Goal: Book appointment/travel/reservation

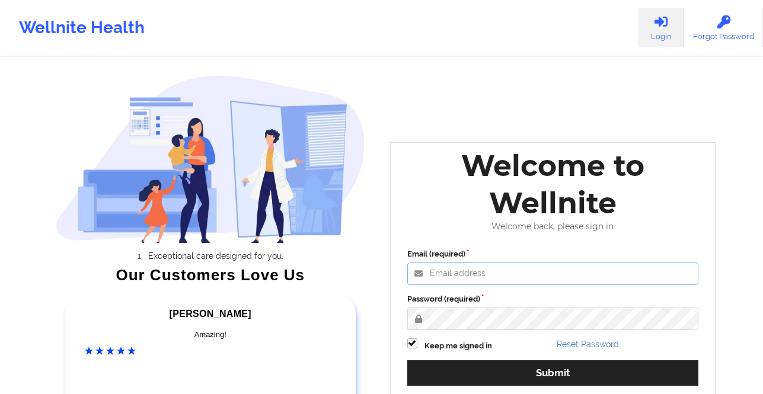
click at [455, 272] on input "Email (required)" at bounding box center [553, 274] width 292 height 23
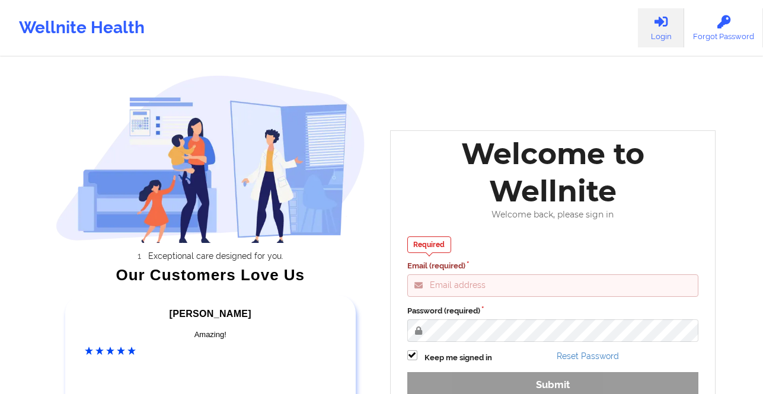
type input "[PERSON_NAME][EMAIL_ADDRESS][DOMAIN_NAME]"
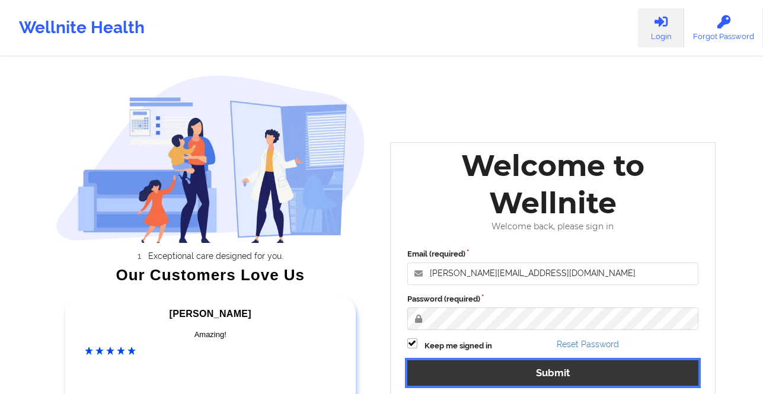
click at [486, 375] on button "Submit" at bounding box center [553, 372] width 292 height 25
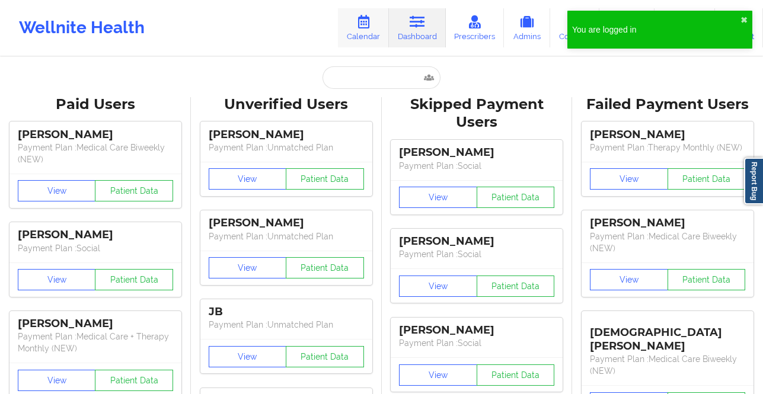
click at [362, 41] on link "Calendar" at bounding box center [363, 27] width 51 height 39
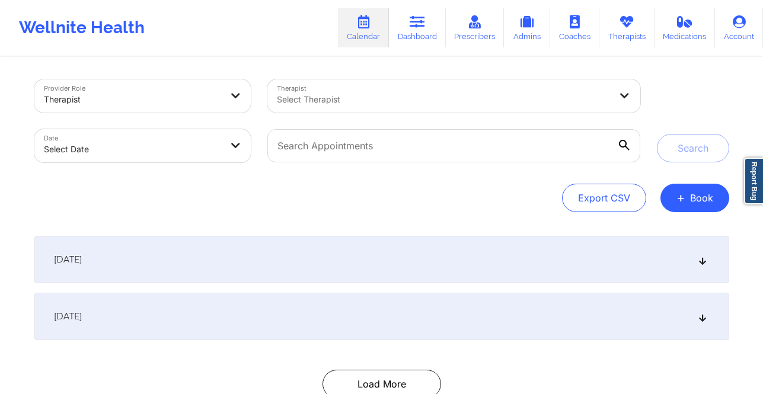
click at [221, 141] on body "You are logged in ✖︎ Wellnite Health Calendar Dashboard Prescribers Admins Coac…" at bounding box center [381, 197] width 763 height 394
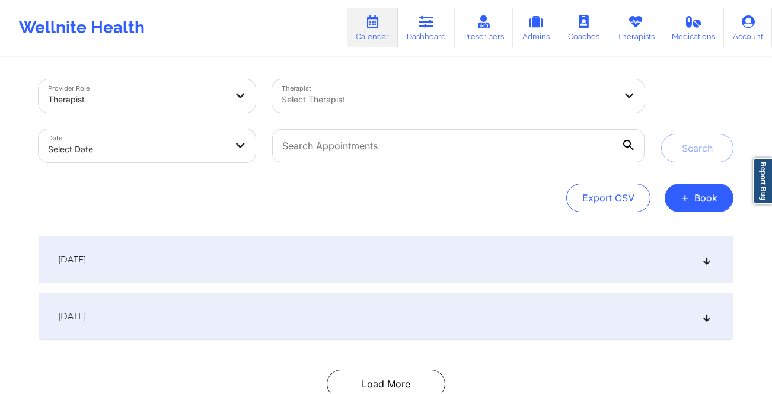
select select "2025-8"
select select "2025-9"
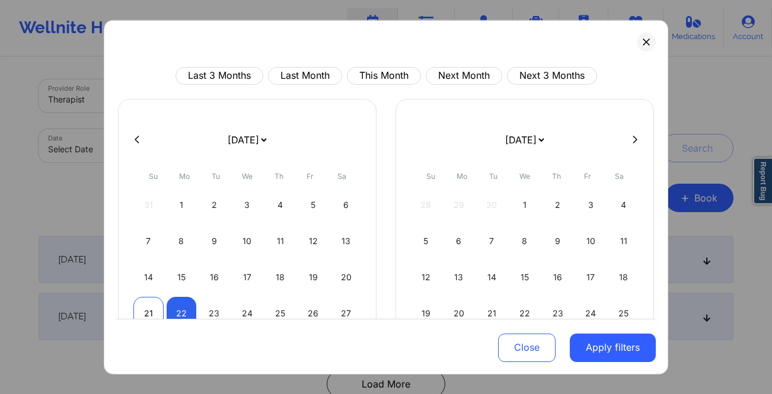
click at [148, 308] on div "21" at bounding box center [148, 312] width 30 height 33
click at [183, 307] on div "22" at bounding box center [182, 312] width 30 height 33
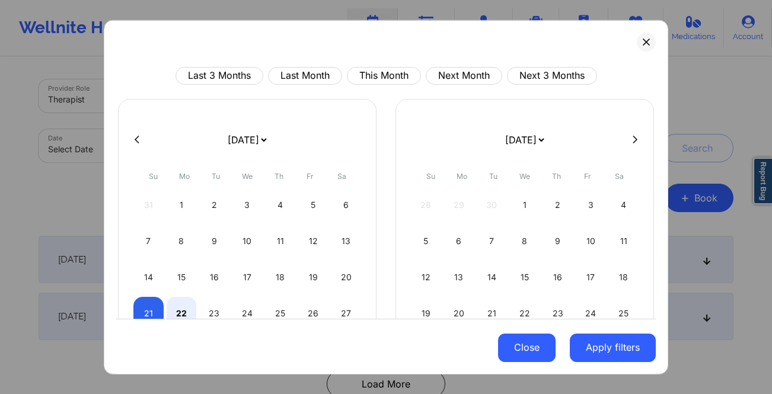
select select "2025-8"
select select "2025-9"
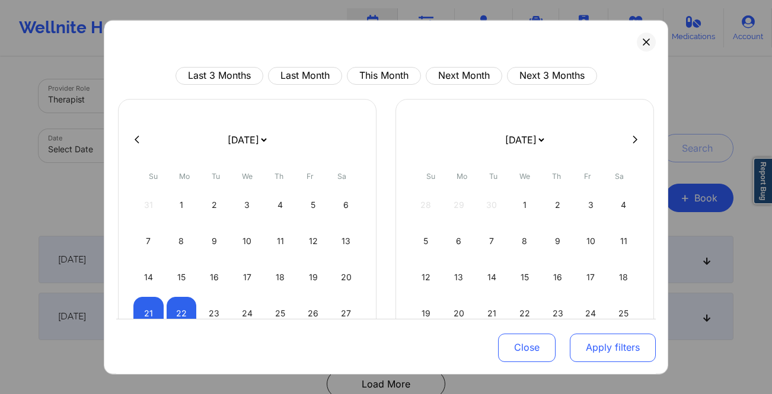
click at [592, 348] on button "Apply filters" at bounding box center [612, 348] width 86 height 28
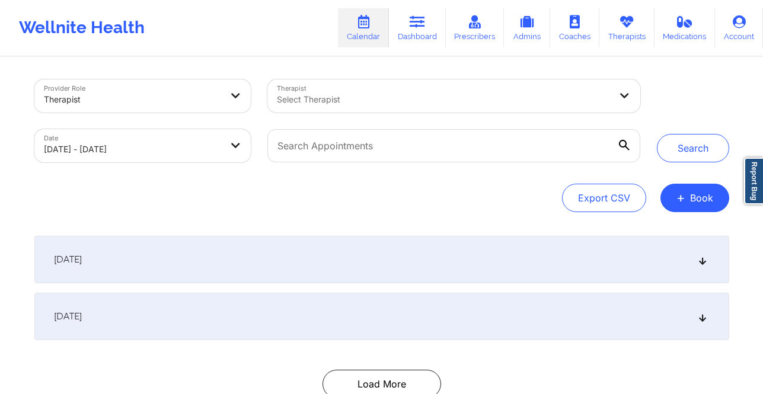
click at [387, 96] on div at bounding box center [444, 99] width 334 height 14
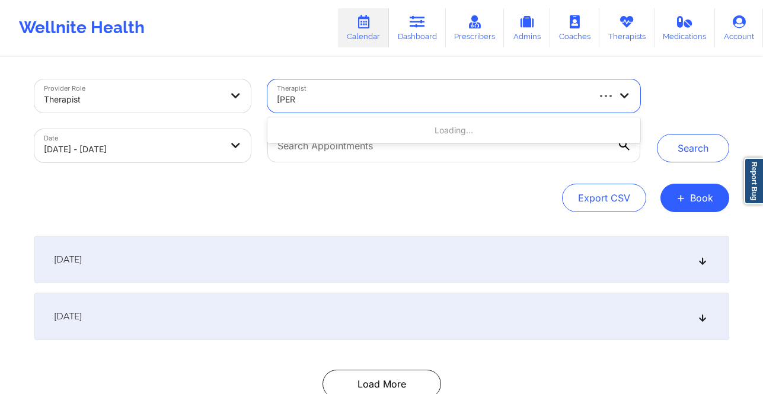
type input "[PERSON_NAME]"
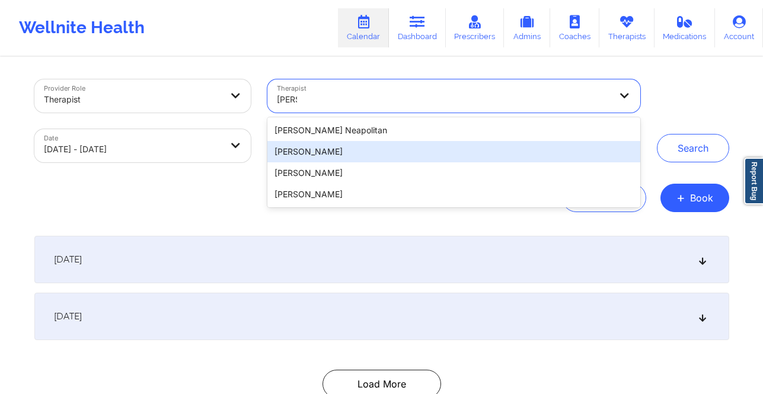
click at [448, 149] on div "[PERSON_NAME]" at bounding box center [453, 151] width 372 height 21
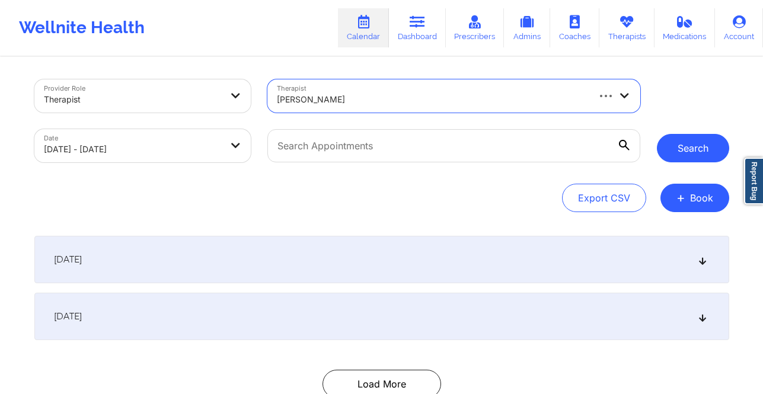
click at [693, 158] on button "Search" at bounding box center [693, 148] width 72 height 28
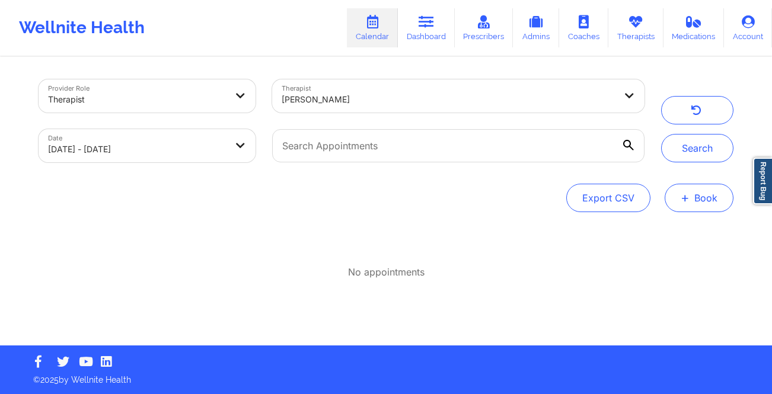
click at [694, 190] on button "+ Book" at bounding box center [698, 198] width 69 height 28
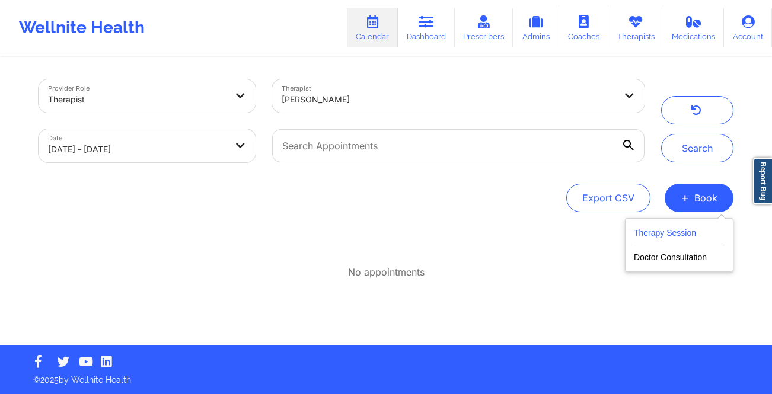
click at [684, 233] on button "Therapy Session" at bounding box center [678, 236] width 91 height 20
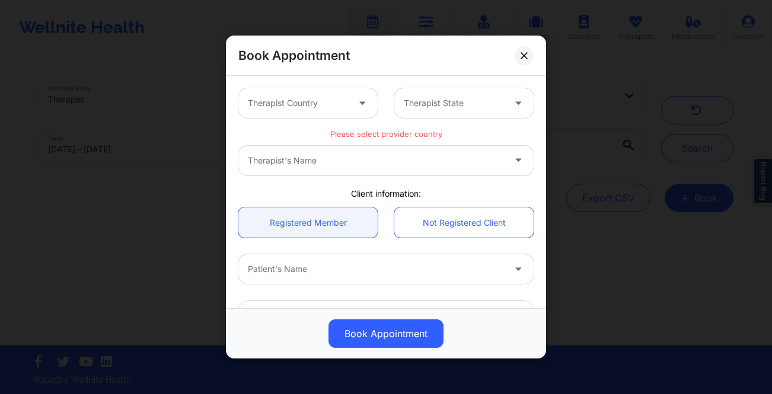
click at [295, 107] on div at bounding box center [298, 103] width 100 height 14
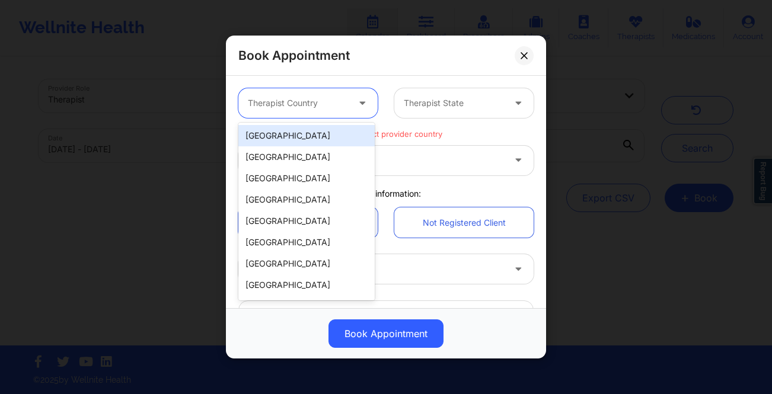
click at [299, 137] on div "[GEOGRAPHIC_DATA]" at bounding box center [306, 135] width 136 height 21
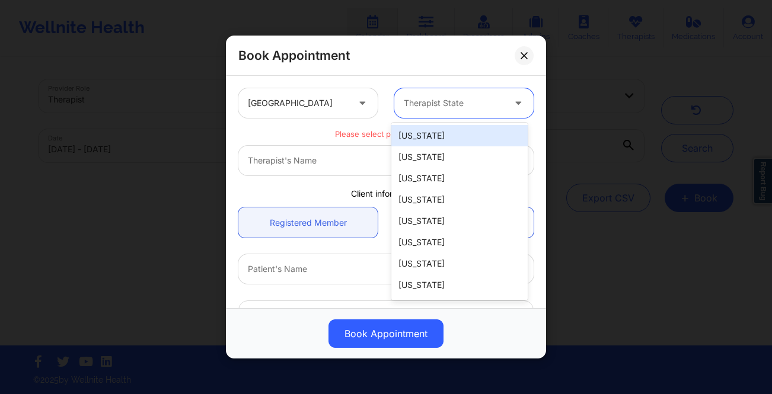
click at [437, 110] on div "Therapist State" at bounding box center [449, 103] width 111 height 30
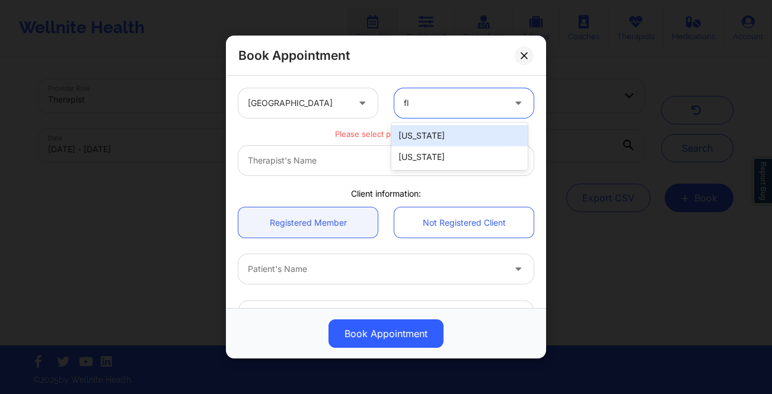
type input "flo"
drag, startPoint x: 452, startPoint y: 127, endPoint x: 445, endPoint y: 135, distance: 10.1
click at [452, 127] on div "[US_STATE]" at bounding box center [459, 135] width 136 height 21
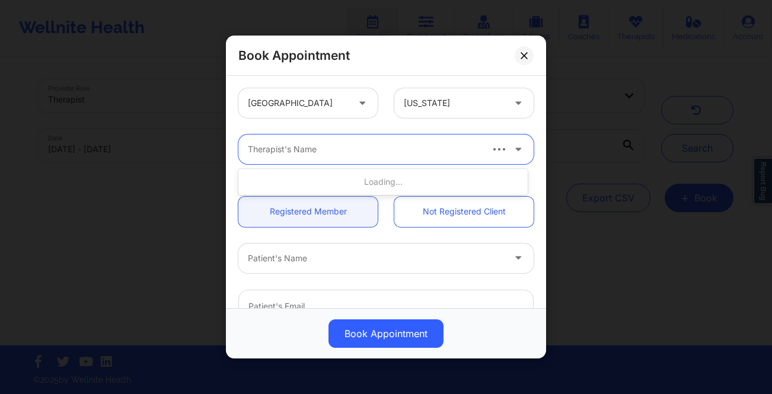
click at [390, 159] on div "Therapist's Name" at bounding box center [359, 150] width 243 height 30
type input "[PERSON_NAME]"
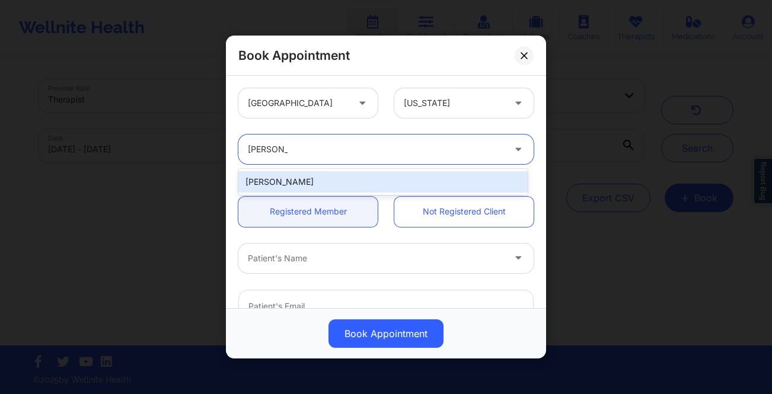
click at [393, 175] on div "[PERSON_NAME]" at bounding box center [382, 181] width 289 height 21
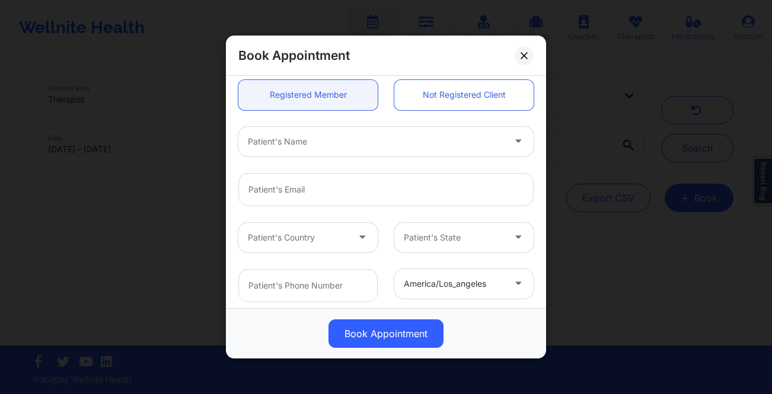
scroll to position [153, 0]
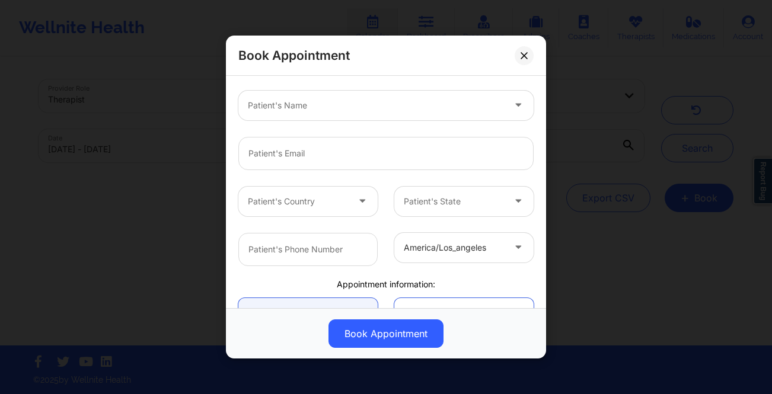
click at [335, 108] on div at bounding box center [376, 105] width 256 height 14
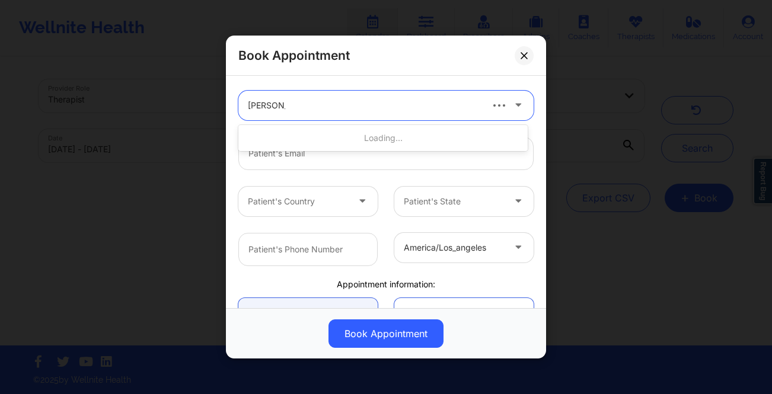
type input "[PERSON_NAME]"
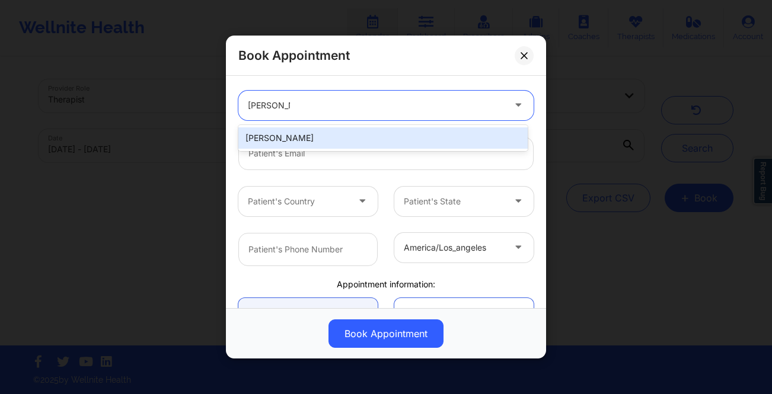
click at [321, 137] on div "[PERSON_NAME]" at bounding box center [382, 137] width 289 height 21
type input "[EMAIL_ADDRESS][DOMAIN_NAME]"
type input "[PHONE_NUMBER]"
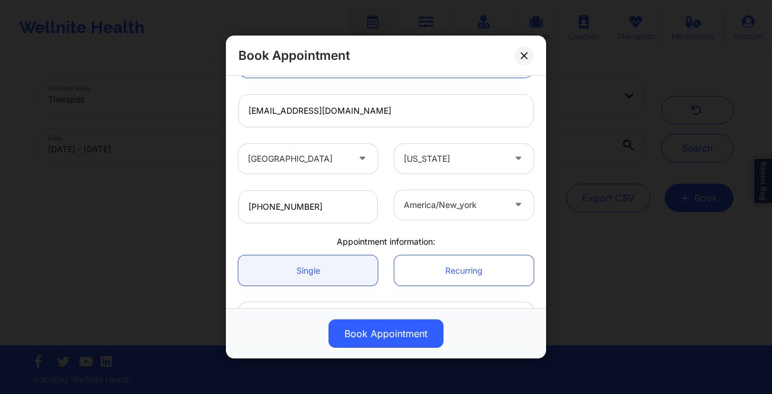
scroll to position [278, 0]
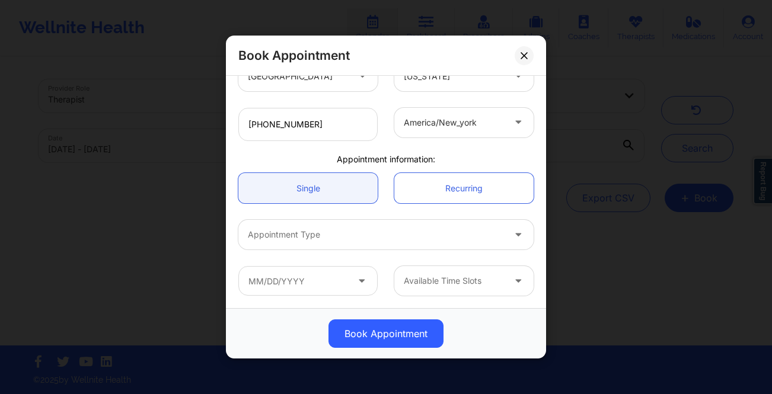
click at [364, 234] on div at bounding box center [376, 235] width 256 height 14
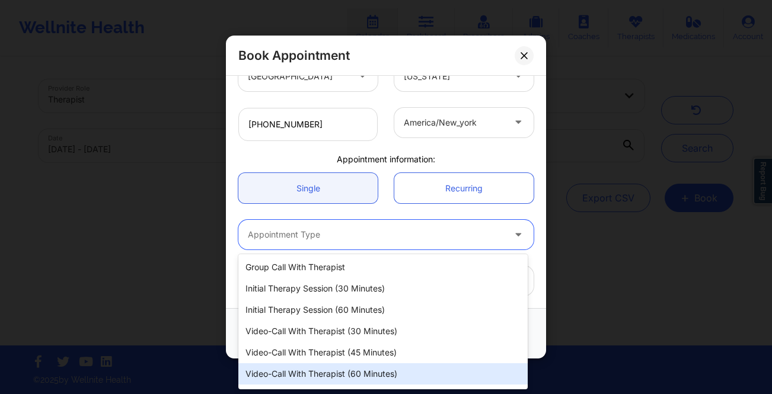
click at [370, 371] on div "Video-Call with Therapist (60 minutes)" at bounding box center [382, 373] width 289 height 21
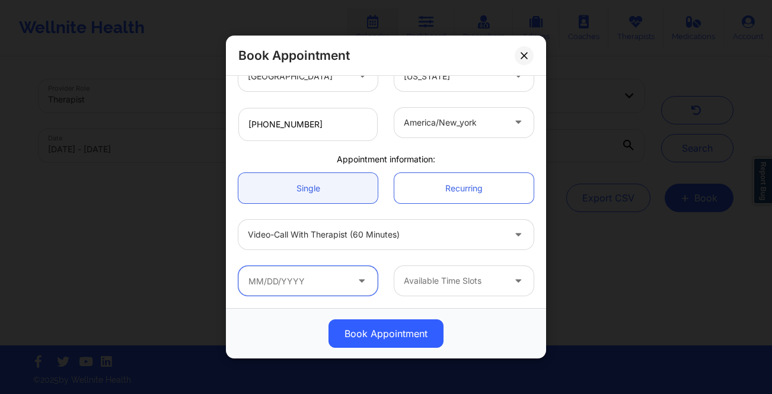
click at [321, 278] on input "text" at bounding box center [307, 281] width 139 height 30
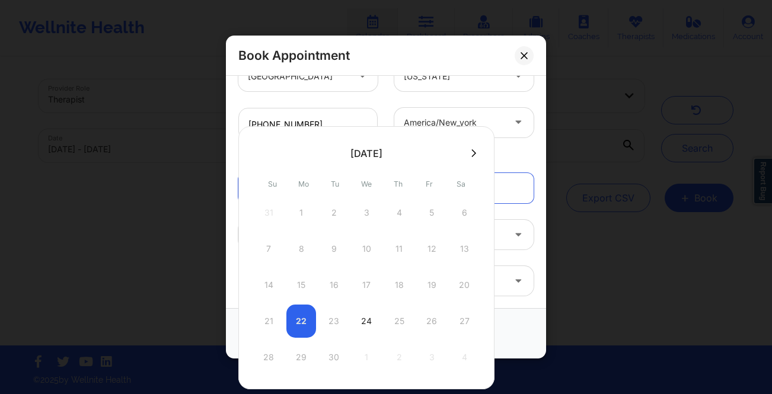
click at [307, 322] on div "21 22 23 24 25 26 27" at bounding box center [366, 321] width 225 height 33
click at [469, 146] on div at bounding box center [366, 153] width 256 height 18
click at [473, 153] on icon at bounding box center [473, 153] width 5 height 9
click at [261, 152] on icon at bounding box center [259, 153] width 5 height 9
click at [303, 329] on div "21 22 23 24 25 26 27" at bounding box center [366, 321] width 225 height 33
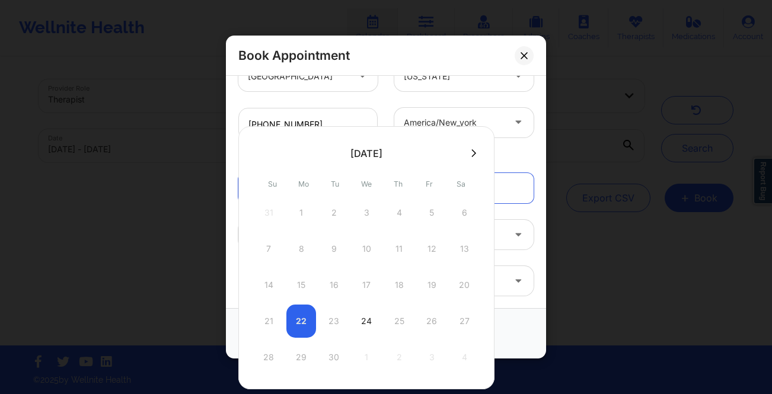
click at [505, 322] on div "Book Appointment" at bounding box center [385, 333] width 303 height 28
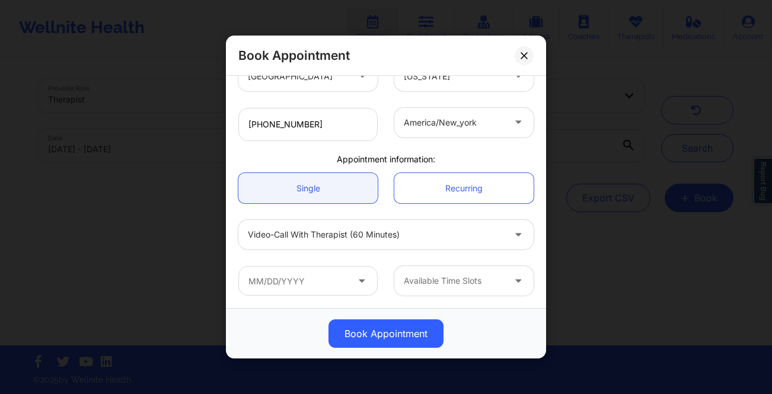
click at [443, 278] on div at bounding box center [454, 281] width 100 height 14
click at [309, 284] on input "text" at bounding box center [307, 281] width 139 height 30
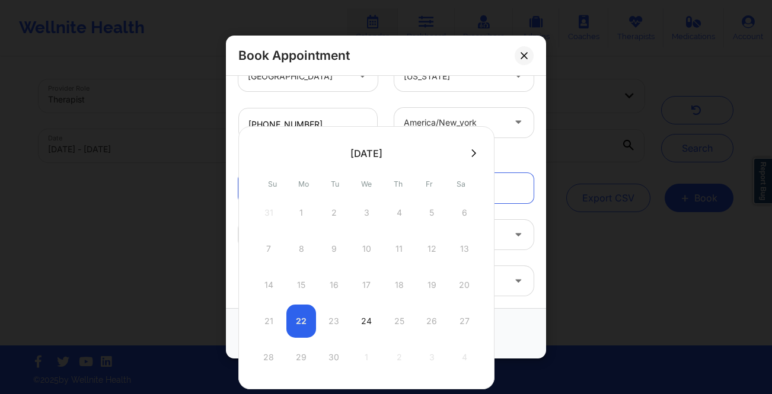
click at [302, 322] on div "21 22 23 24 25 26 27" at bounding box center [366, 321] width 225 height 33
click at [264, 320] on div "21 22 23 24 25 26 27" at bounding box center [366, 321] width 225 height 33
click at [304, 324] on div "21 22 23 24 25 26 27" at bounding box center [366, 321] width 225 height 33
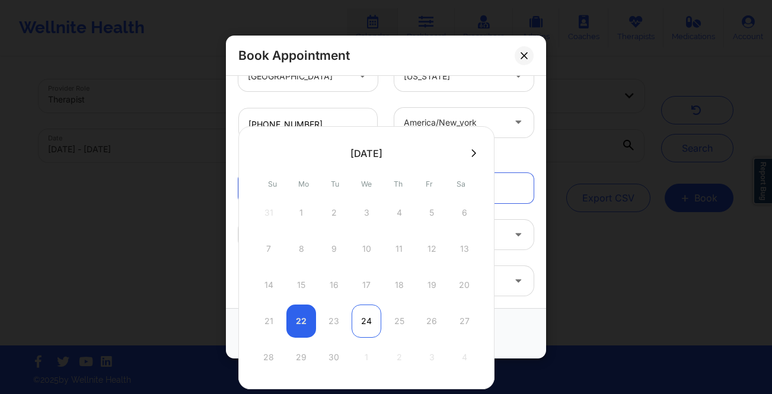
click at [360, 321] on div "24" at bounding box center [366, 321] width 30 height 33
type input "[DATE]"
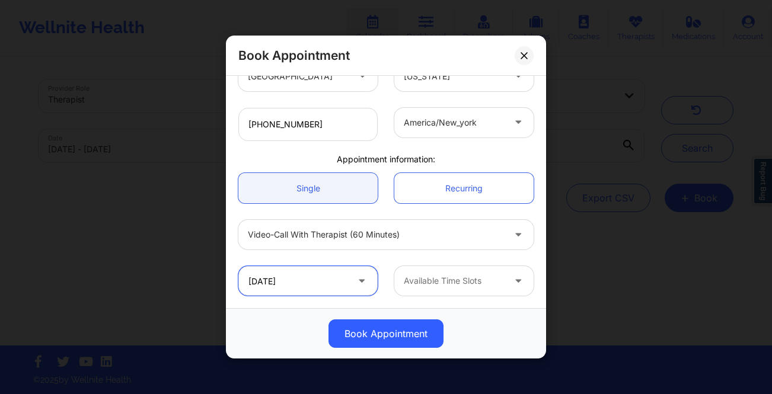
click at [300, 273] on input "[DATE]" at bounding box center [307, 281] width 139 height 30
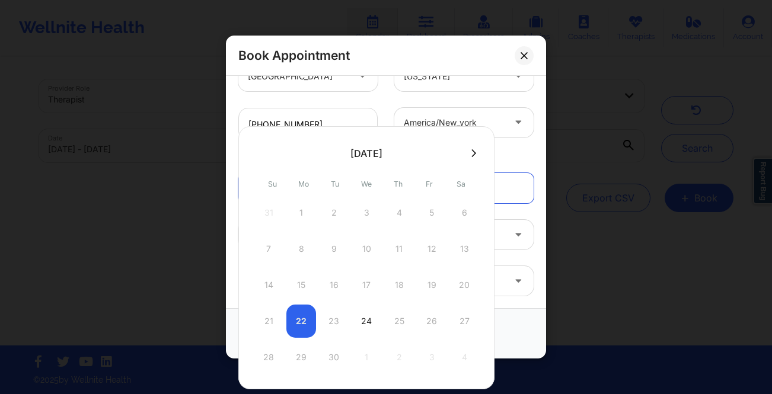
click at [302, 321] on div "21 22 23 24 25 26 27" at bounding box center [366, 321] width 225 height 33
click at [512, 306] on div "[GEOGRAPHIC_DATA] [US_STATE] [PERSON_NAME] Client information: Registered Membe…" at bounding box center [386, 192] width 320 height 232
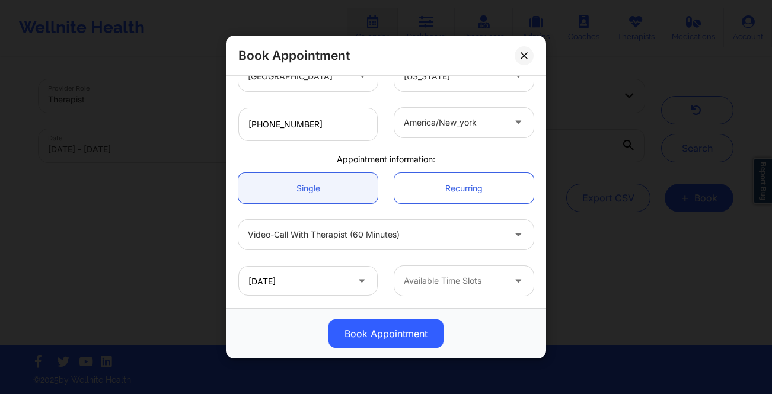
click at [460, 285] on div at bounding box center [454, 281] width 100 height 14
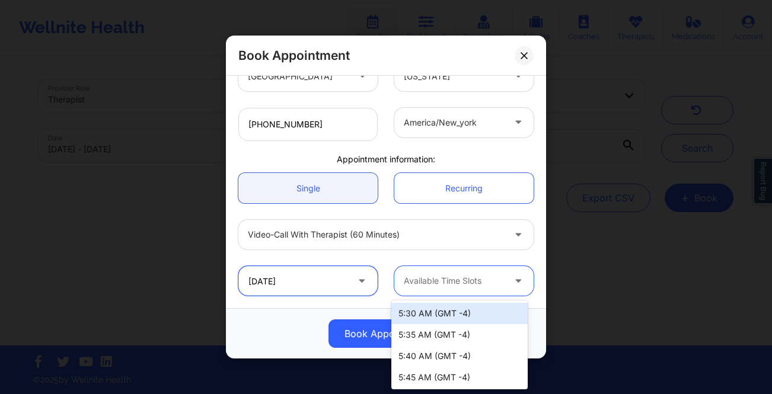
click at [369, 277] on input "[DATE]" at bounding box center [307, 281] width 139 height 30
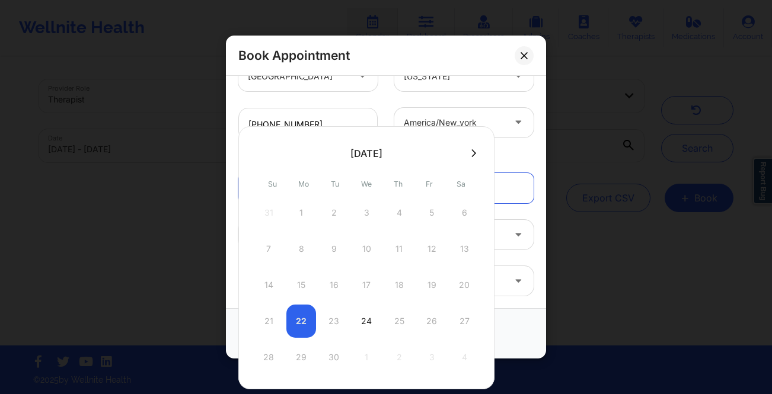
click at [296, 323] on div "21 22 23 24 25 26 27" at bounding box center [366, 321] width 225 height 33
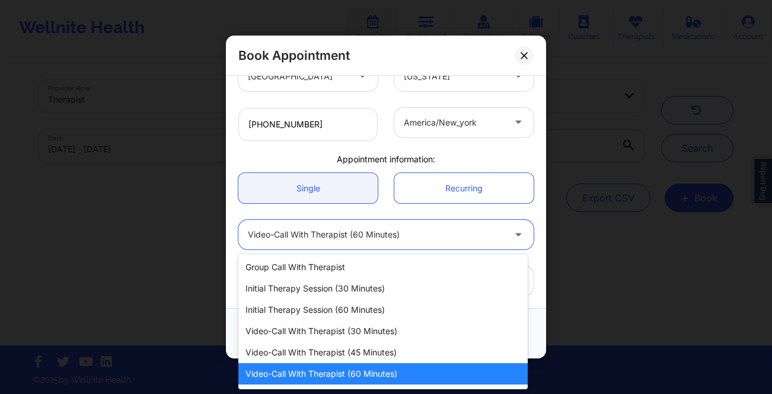
click at [512, 238] on div at bounding box center [519, 235] width 14 height 15
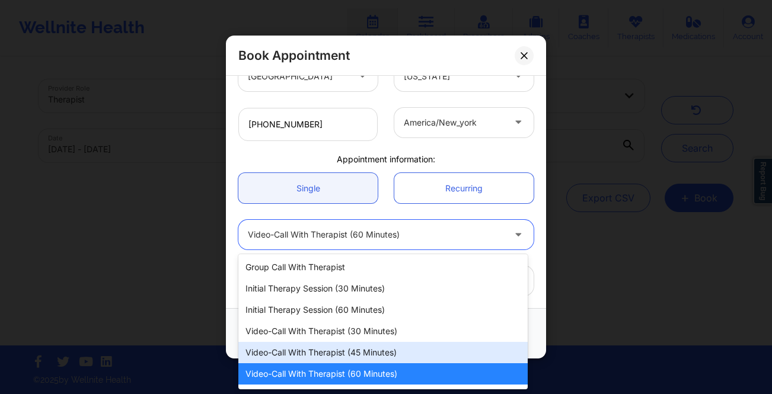
click at [384, 346] on div "Video-Call with Therapist (45 minutes)" at bounding box center [382, 352] width 289 height 21
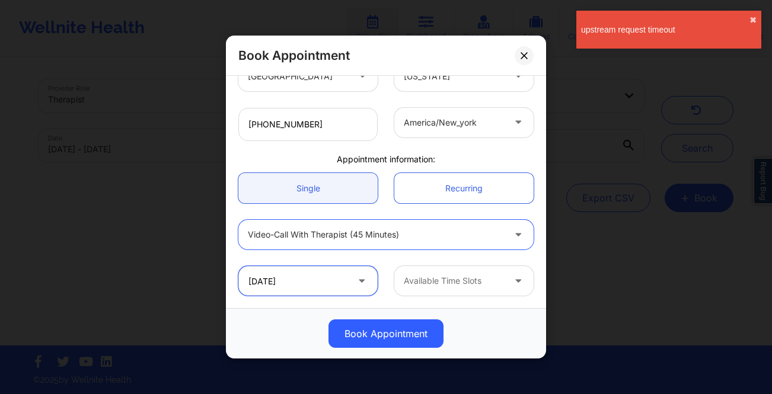
click at [291, 280] on input "[DATE]" at bounding box center [307, 281] width 139 height 30
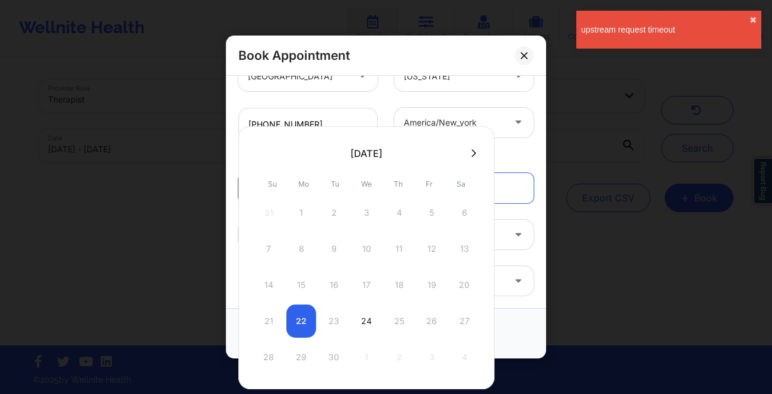
click at [520, 335] on div "Book Appointment" at bounding box center [385, 333] width 303 height 28
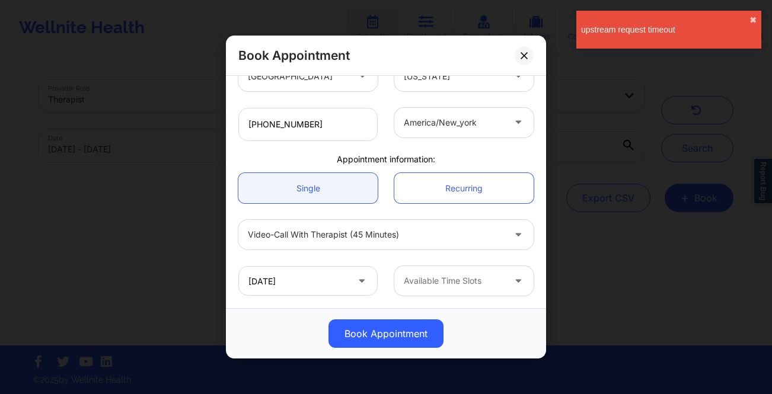
click at [484, 281] on div at bounding box center [454, 281] width 100 height 14
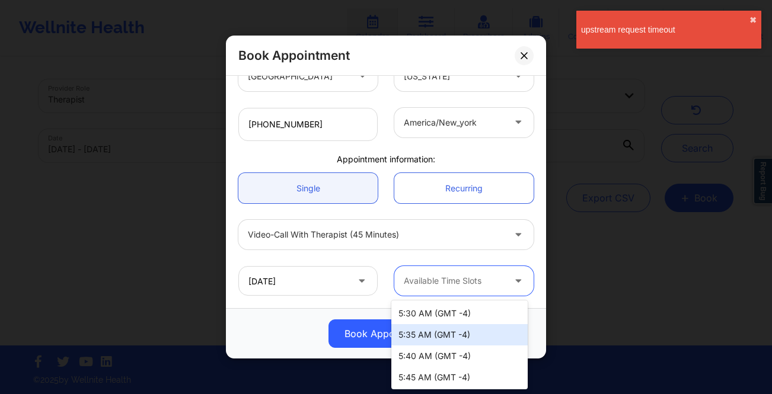
scroll to position [65, 0]
click at [300, 309] on div "Book Appointment" at bounding box center [386, 333] width 320 height 50
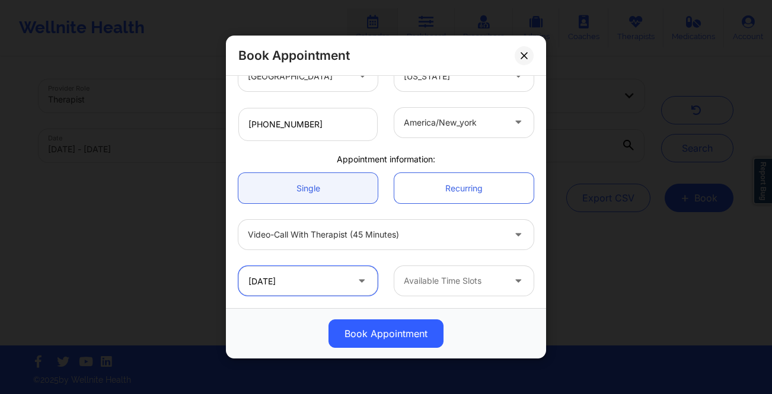
click at [318, 281] on input "[DATE]" at bounding box center [307, 281] width 139 height 30
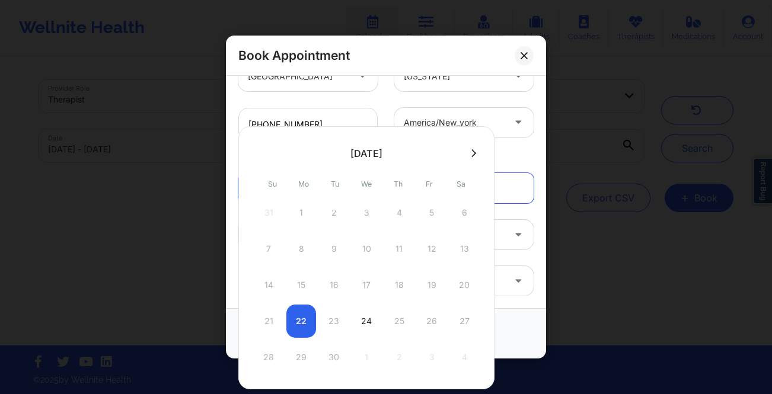
click at [301, 316] on div "21 22 23 24 25 26 27" at bounding box center [366, 321] width 225 height 33
click at [301, 318] on div "21 22 23 24 25 26 27" at bounding box center [366, 321] width 225 height 33
click at [300, 321] on div "21 22 23 24 25 26 27" at bounding box center [366, 321] width 225 height 33
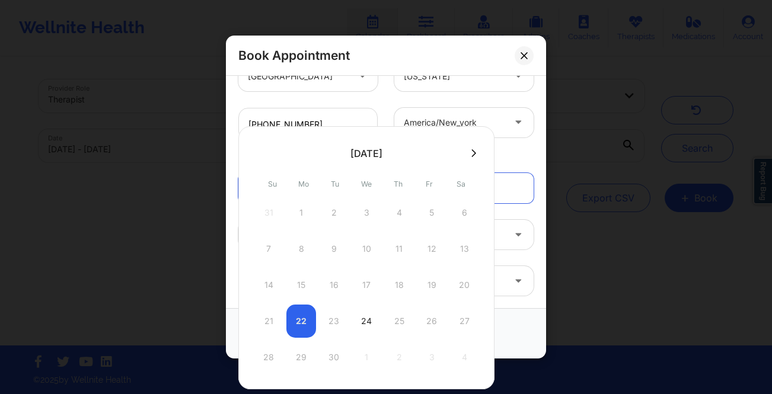
click at [300, 321] on div "21 22 23 24 25 26 27" at bounding box center [366, 321] width 225 height 33
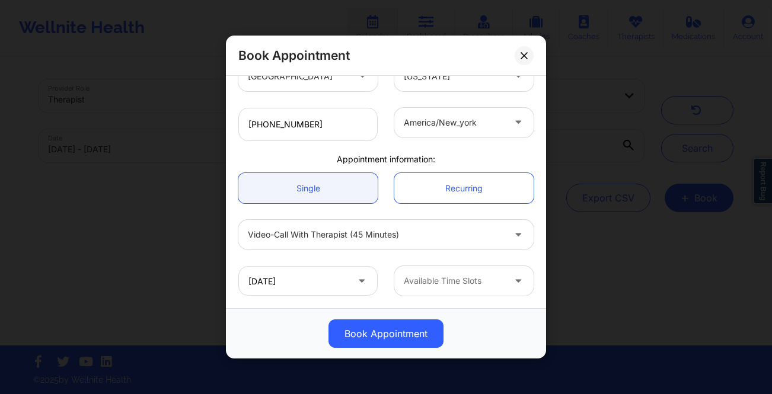
click at [536, 252] on div "[GEOGRAPHIC_DATA] [US_STATE] [PERSON_NAME] Client information: Registered Membe…" at bounding box center [386, 192] width 320 height 232
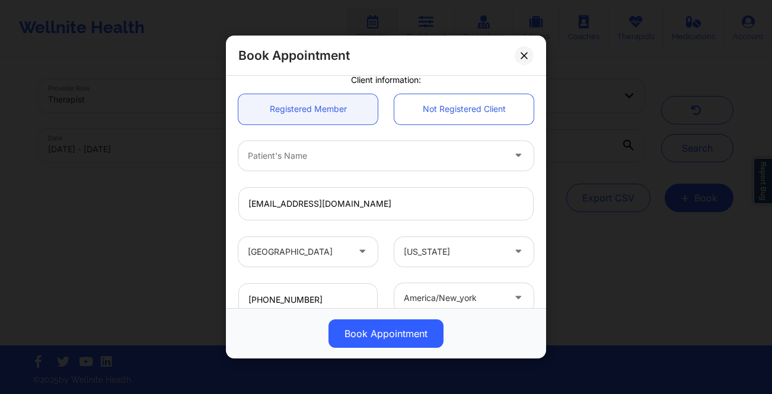
scroll to position [0, 0]
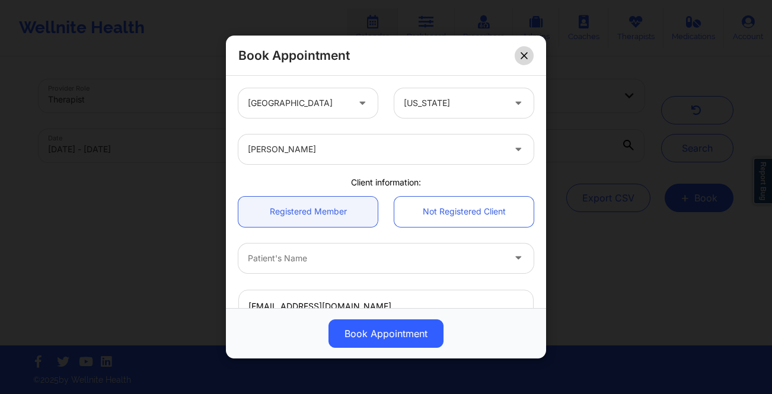
click at [526, 54] on icon at bounding box center [523, 55] width 7 height 7
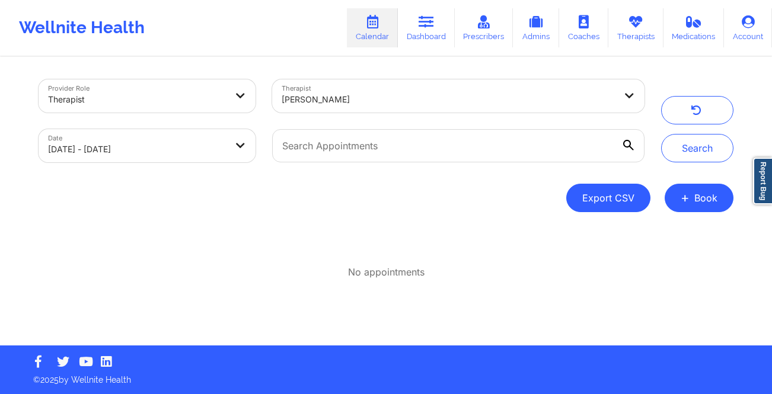
drag, startPoint x: 700, startPoint y: 196, endPoint x: 606, endPoint y: 201, distance: 94.4
click at [700, 195] on button "+ Book" at bounding box center [698, 198] width 69 height 28
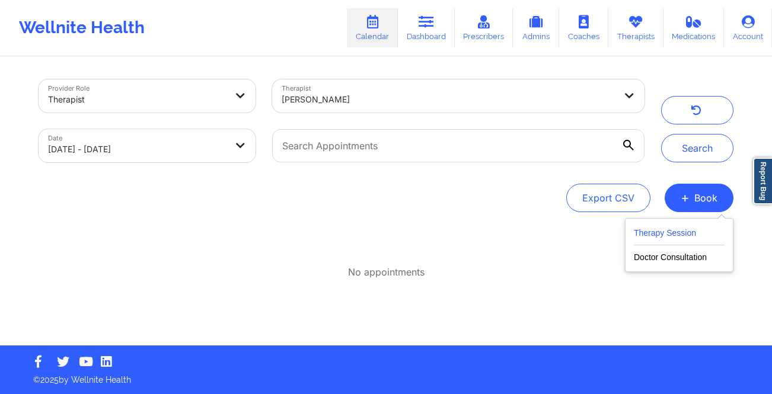
click at [696, 235] on button "Therapy Session" at bounding box center [678, 236] width 91 height 20
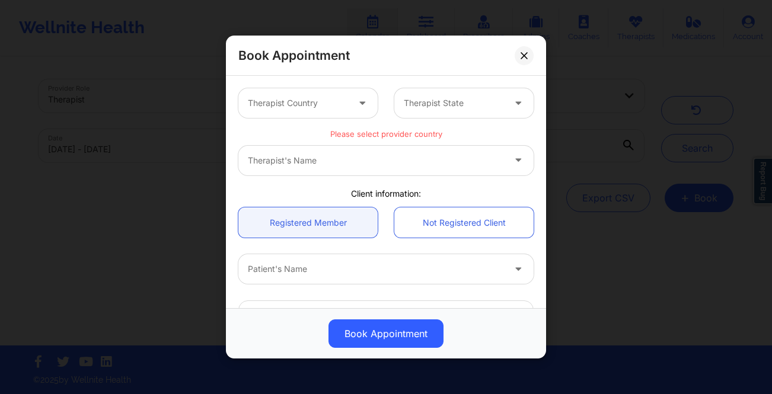
click at [332, 106] on div at bounding box center [298, 103] width 100 height 14
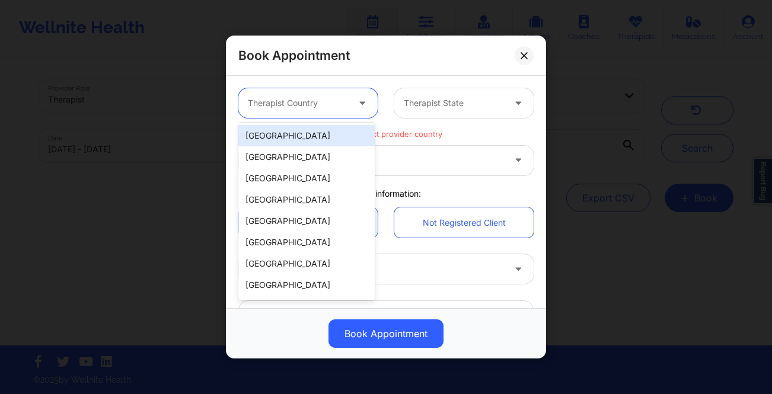
click at [295, 130] on div "[GEOGRAPHIC_DATA]" at bounding box center [306, 135] width 136 height 21
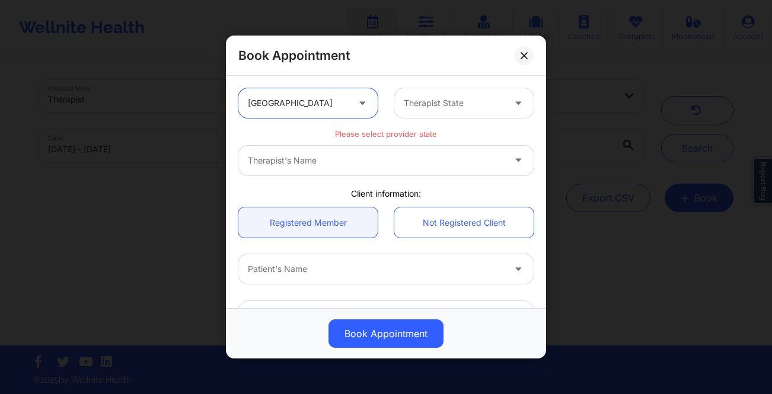
click at [440, 104] on div at bounding box center [454, 103] width 100 height 14
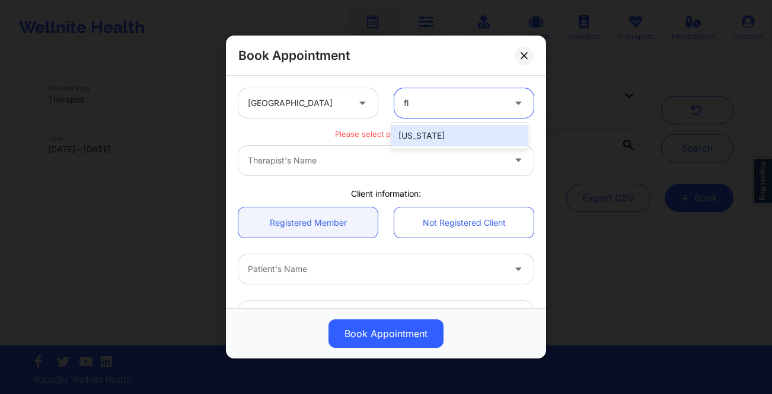
type input "flo"
click at [438, 131] on div "[US_STATE]" at bounding box center [459, 135] width 136 height 21
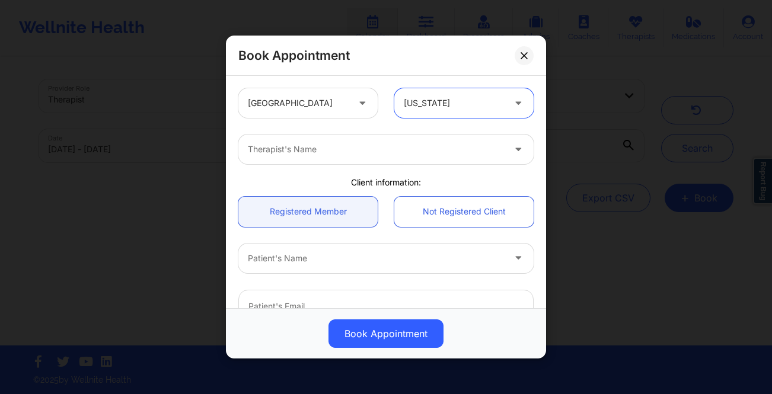
click at [398, 155] on div at bounding box center [376, 149] width 256 height 14
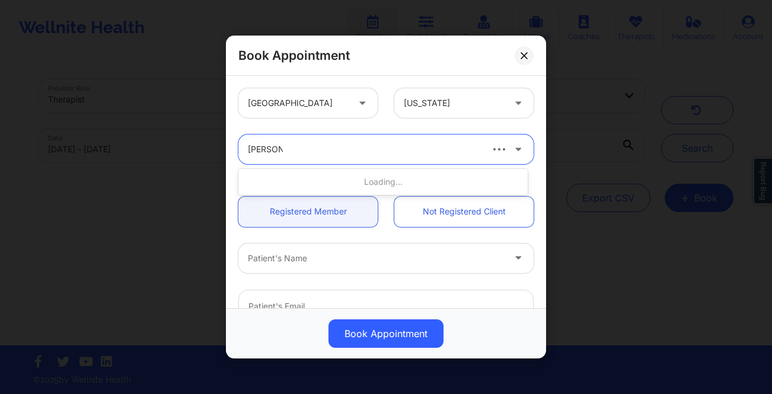
type input "[PERSON_NAME]"
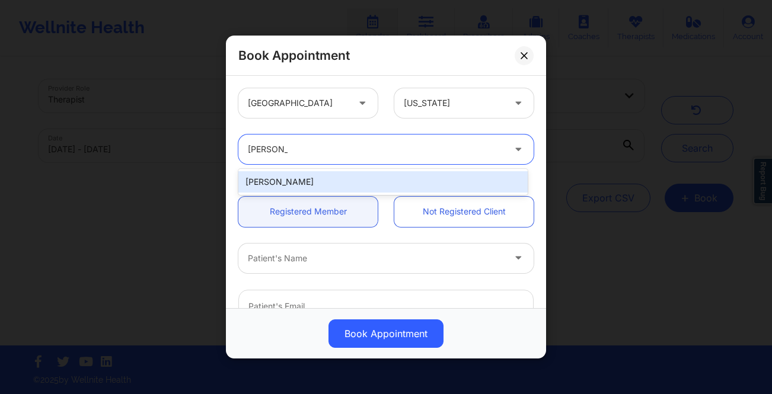
click at [380, 178] on div "[PERSON_NAME]" at bounding box center [382, 181] width 289 height 21
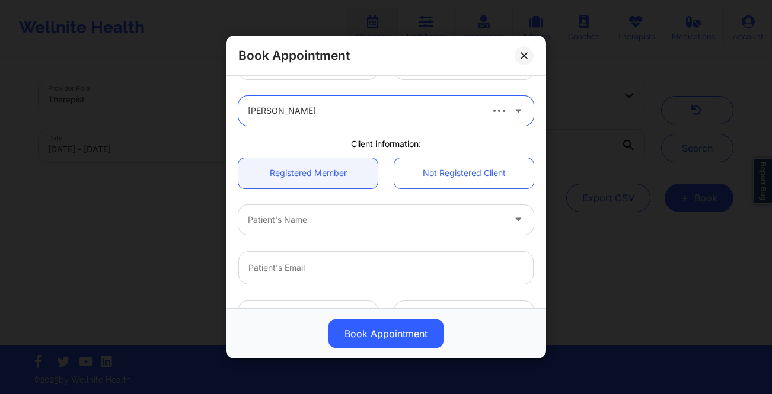
scroll to position [47, 0]
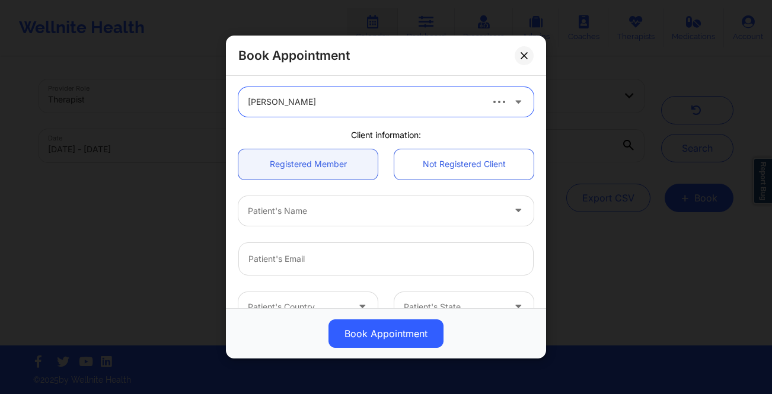
click at [334, 216] on div at bounding box center [376, 211] width 256 height 14
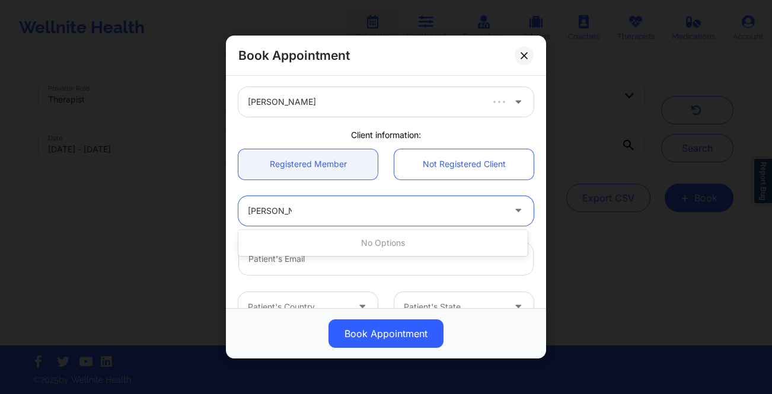
type input "[PERSON_NAME]"
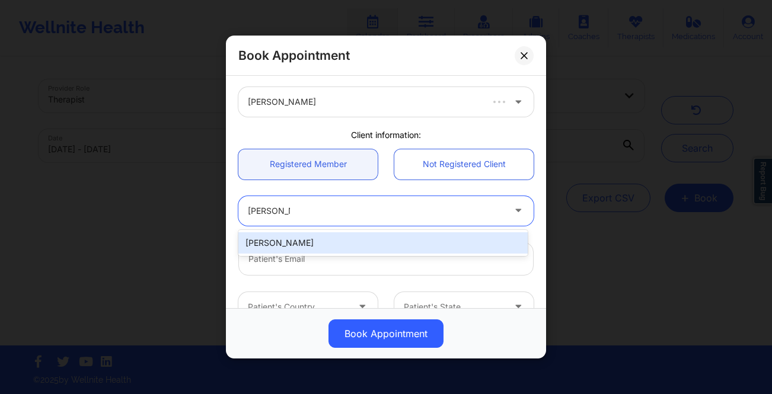
click at [377, 245] on div "[PERSON_NAME]" at bounding box center [382, 242] width 289 height 21
type input "[EMAIL_ADDRESS][DOMAIN_NAME]"
type input "[PHONE_NUMBER]"
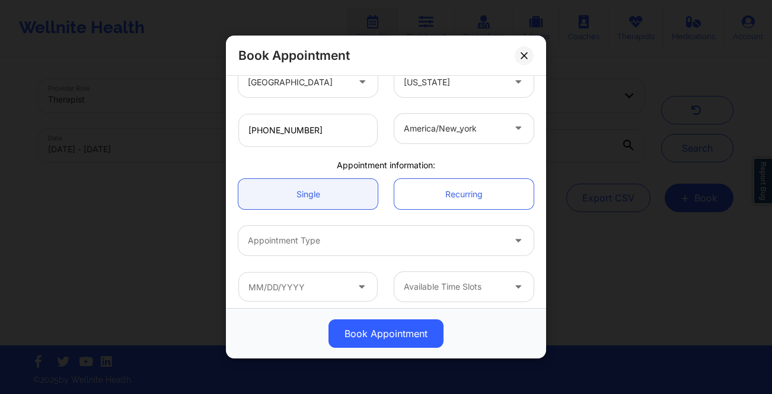
scroll to position [278, 0]
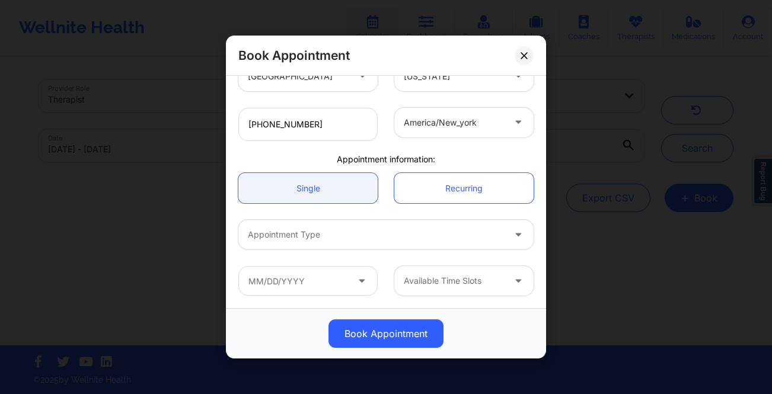
click at [344, 234] on div at bounding box center [376, 235] width 256 height 14
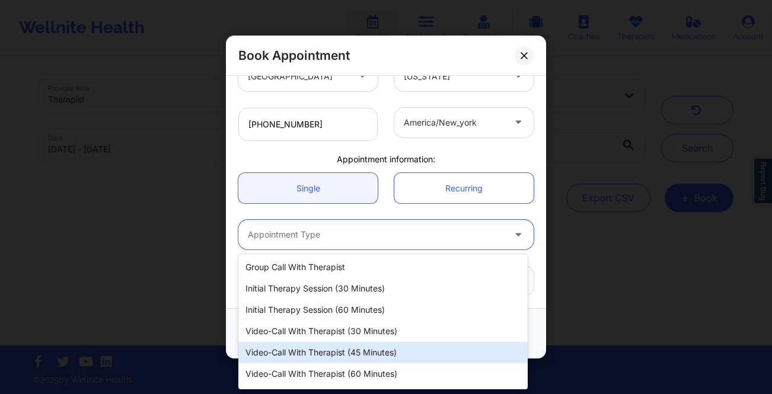
click at [384, 351] on div "Video-Call with Therapist (45 minutes)" at bounding box center [382, 352] width 289 height 21
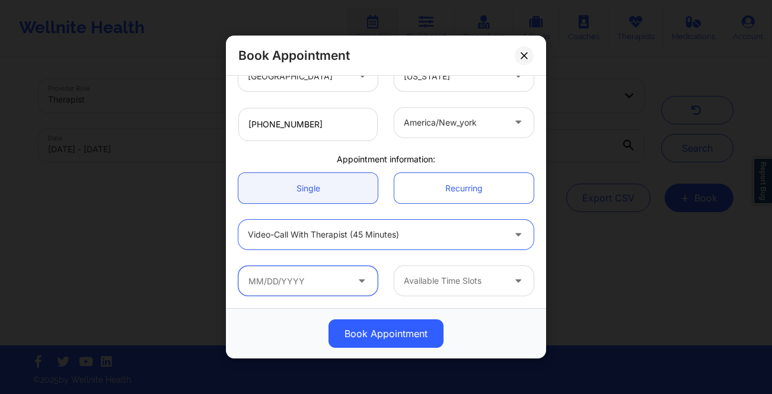
click at [367, 270] on input "text" at bounding box center [307, 281] width 139 height 30
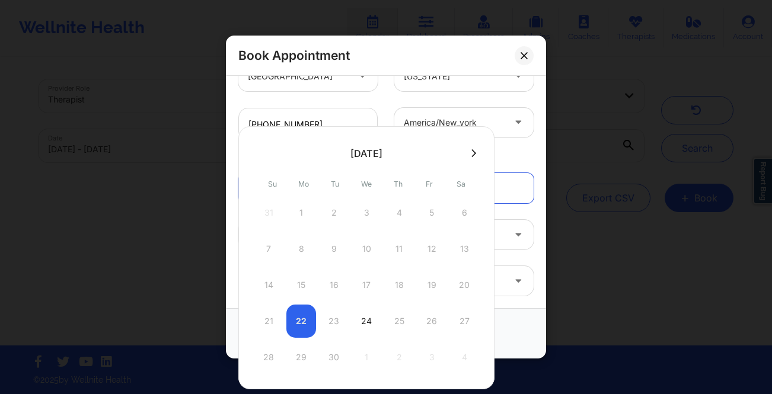
click at [302, 321] on div "21 22 23 24 25 26 27" at bounding box center [366, 321] width 225 height 33
click at [523, 280] on div at bounding box center [519, 281] width 28 height 30
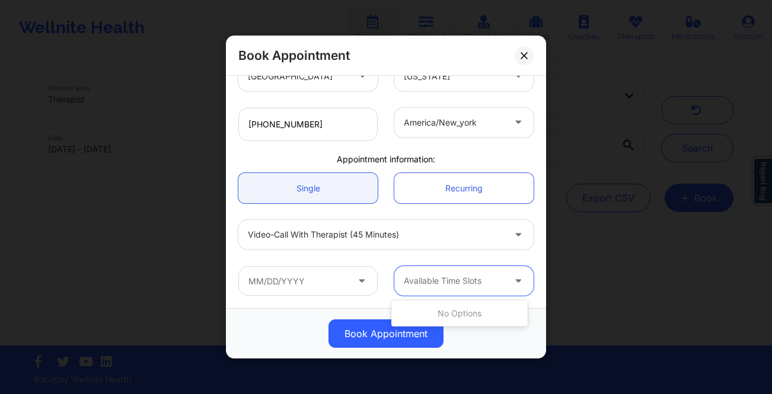
click at [517, 281] on icon at bounding box center [518, 279] width 12 height 10
click at [512, 283] on icon at bounding box center [518, 279] width 12 height 10
click at [522, 54] on icon at bounding box center [523, 55] width 7 height 7
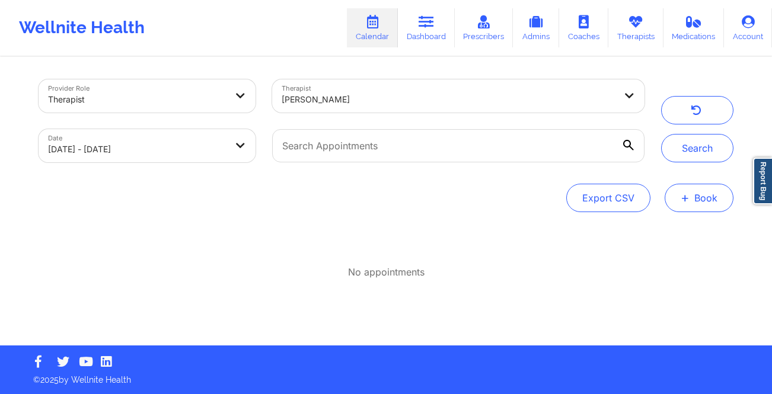
click at [701, 193] on button "+ Book" at bounding box center [698, 198] width 69 height 28
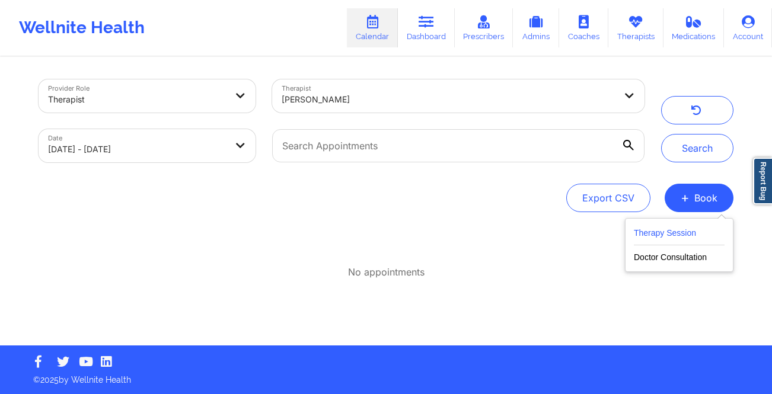
click at [698, 232] on button "Therapy Session" at bounding box center [678, 236] width 91 height 20
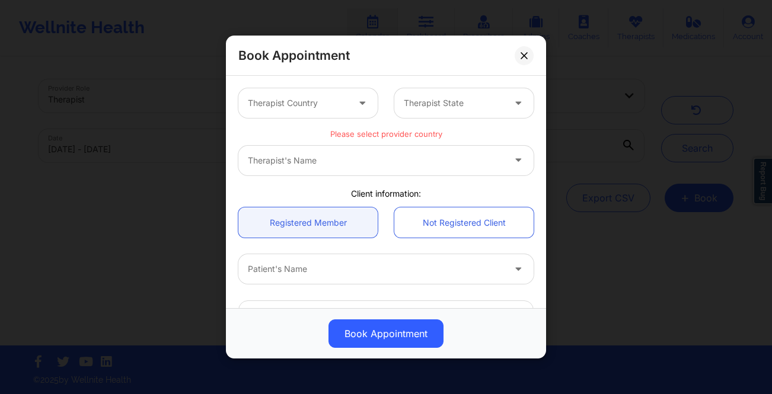
click at [321, 98] on div at bounding box center [298, 103] width 100 height 14
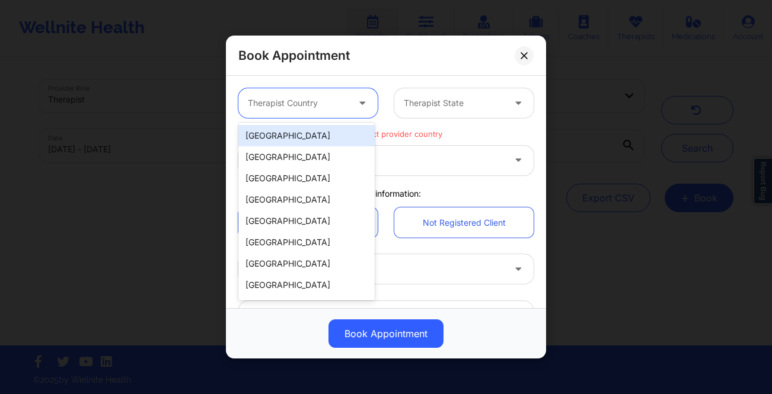
click at [308, 130] on div "[GEOGRAPHIC_DATA]" at bounding box center [306, 135] width 136 height 21
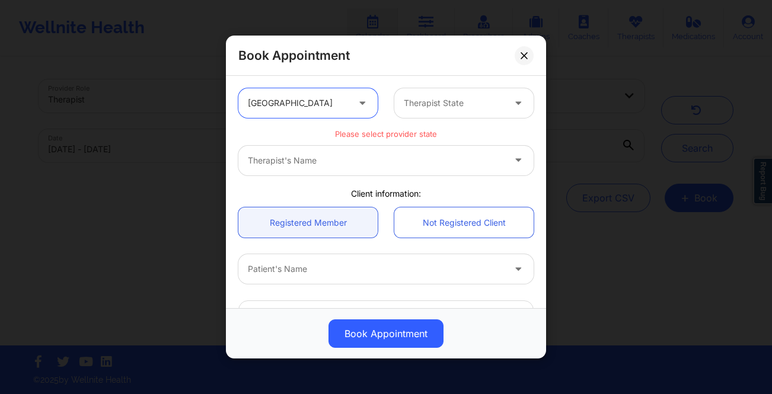
click at [433, 100] on div at bounding box center [454, 103] width 100 height 14
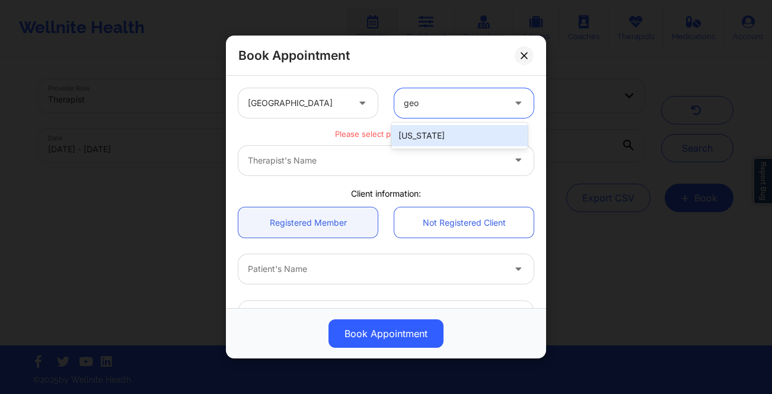
type input "geor"
click at [417, 128] on div "[US_STATE]" at bounding box center [459, 135] width 136 height 21
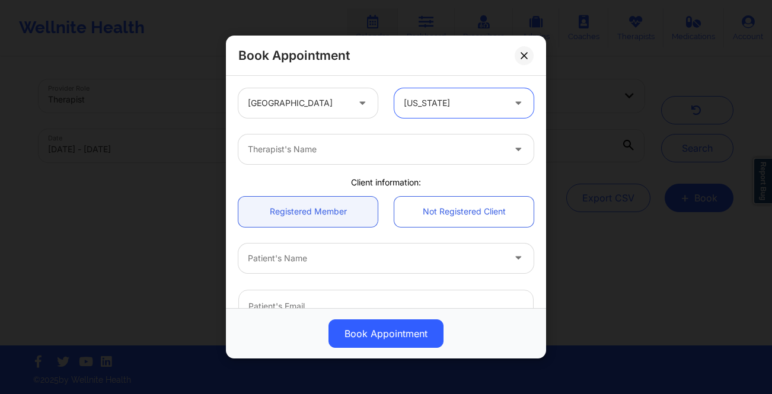
click at [357, 157] on div "Therapist's Name" at bounding box center [371, 150] width 267 height 30
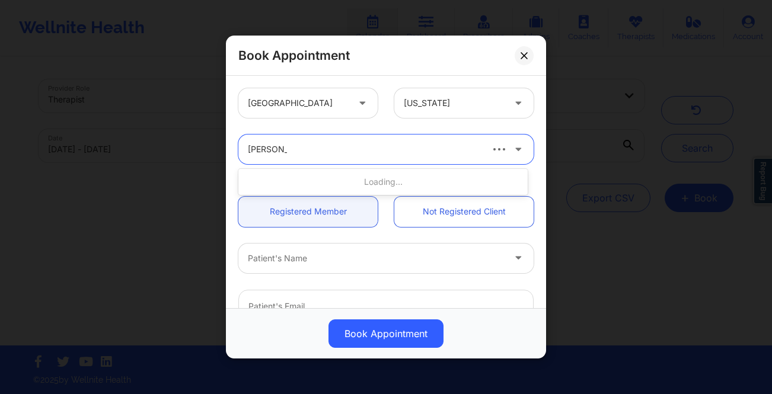
type input "[PERSON_NAME]"
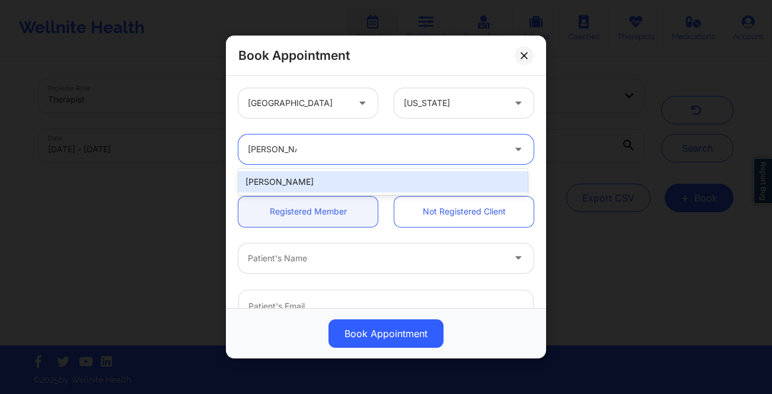
click at [356, 170] on div "[PERSON_NAME]" at bounding box center [382, 182] width 289 height 26
click at [358, 182] on div "[PERSON_NAME]" at bounding box center [382, 181] width 289 height 21
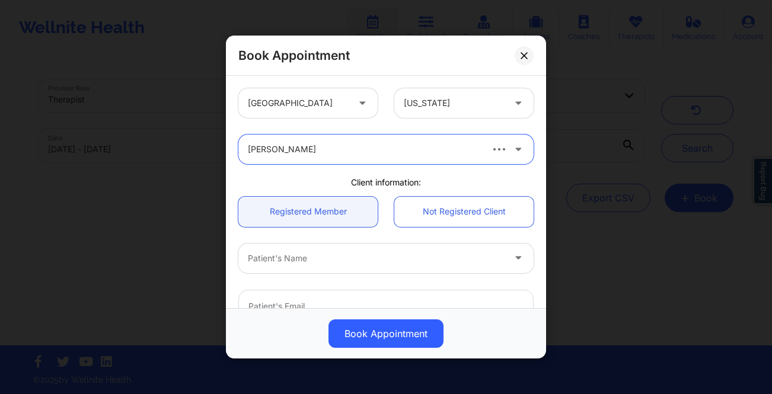
scroll to position [94, 0]
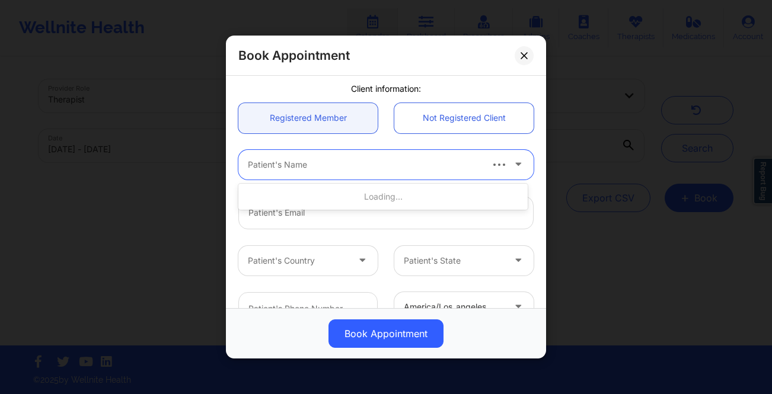
click at [334, 159] on div at bounding box center [364, 165] width 232 height 14
type input "[PERSON_NAME]"
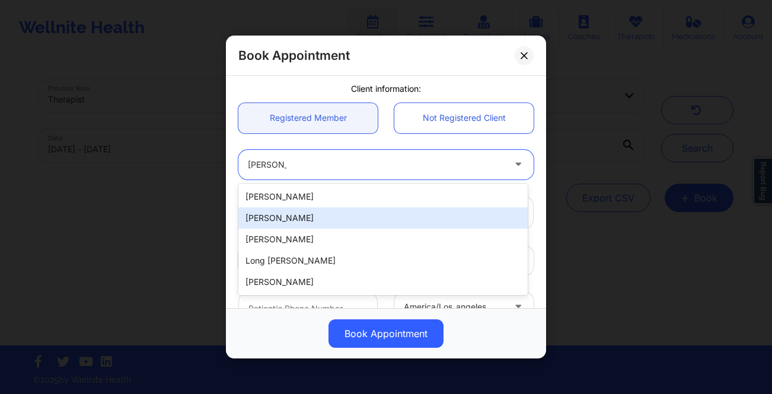
click at [337, 212] on div "[PERSON_NAME]" at bounding box center [382, 217] width 289 height 21
type input "[EMAIL_ADDRESS][DOMAIN_NAME]"
type input "[PHONE_NUMBER]"
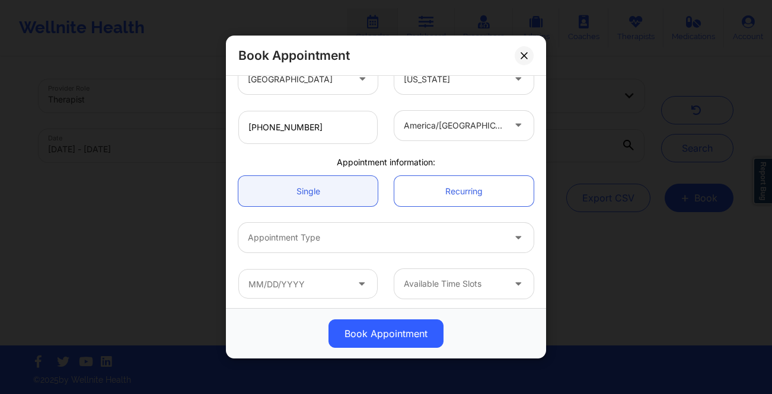
scroll to position [278, 0]
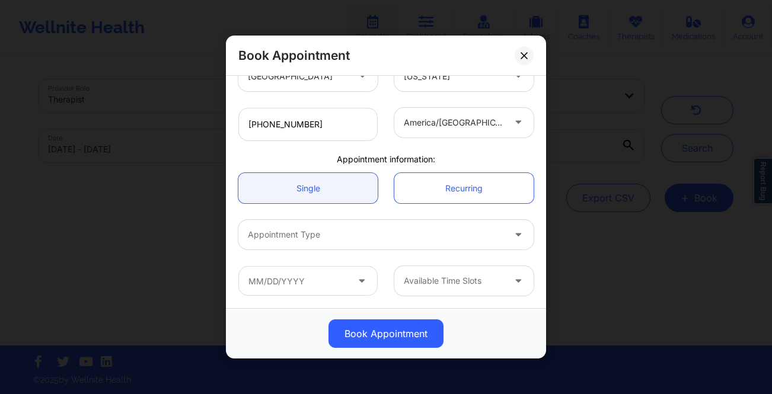
click at [322, 235] on div at bounding box center [376, 235] width 256 height 14
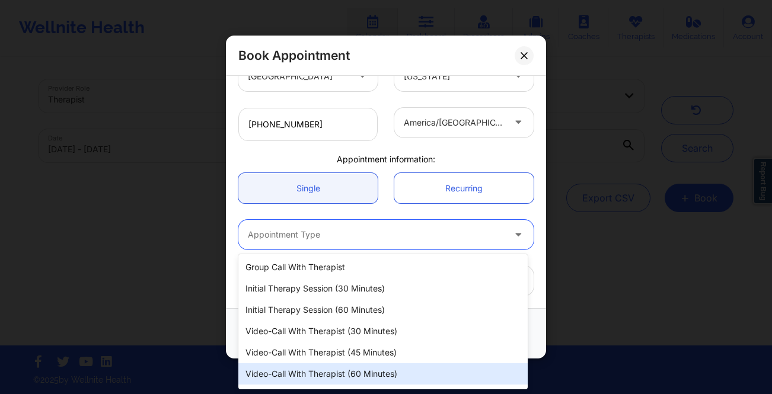
click at [366, 376] on div "Video-Call with Therapist (60 minutes)" at bounding box center [382, 373] width 289 height 21
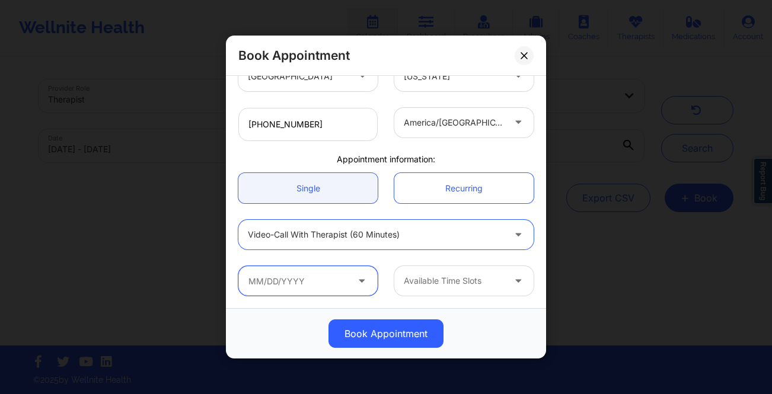
click at [283, 276] on input "text" at bounding box center [307, 281] width 139 height 30
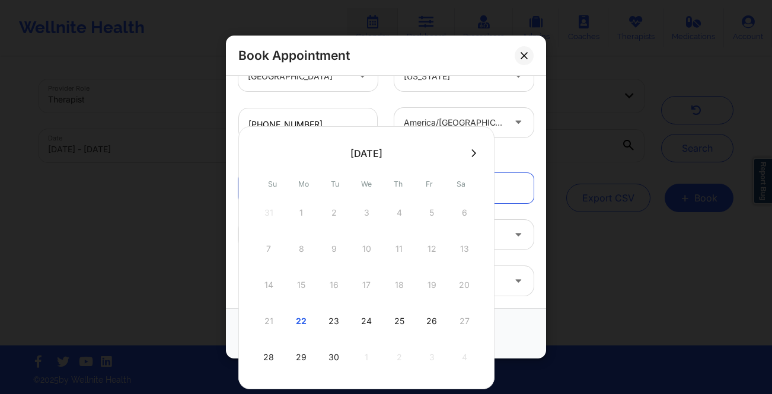
click at [471, 155] on icon at bounding box center [473, 153] width 5 height 9
click at [394, 210] on div "2" at bounding box center [399, 212] width 30 height 33
type input "[DATE]"
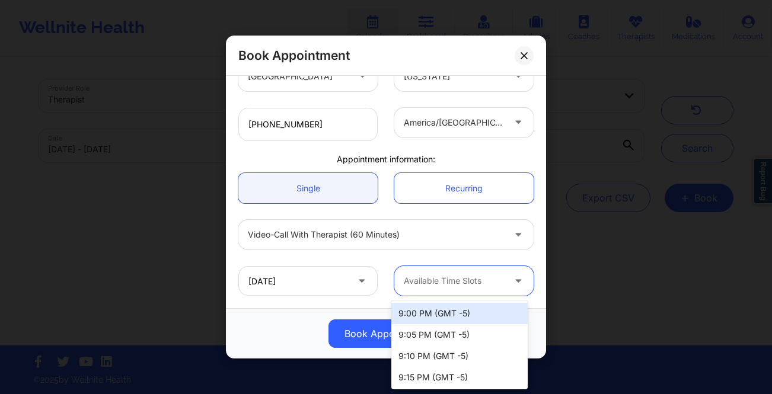
click at [505, 289] on div at bounding box center [519, 281] width 28 height 30
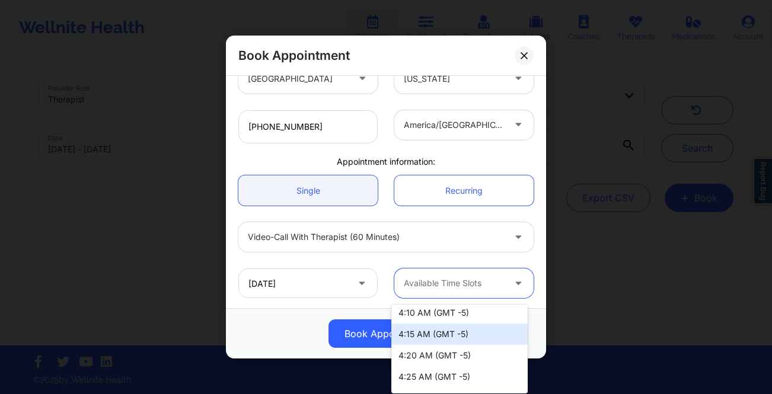
scroll to position [273, 0]
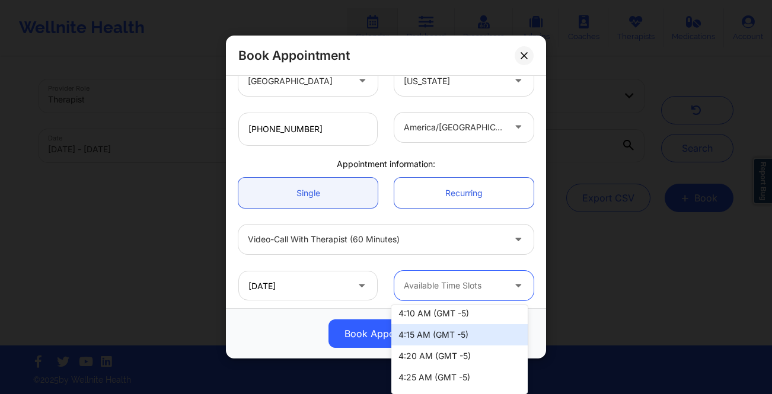
click at [470, 133] on div at bounding box center [454, 127] width 100 height 14
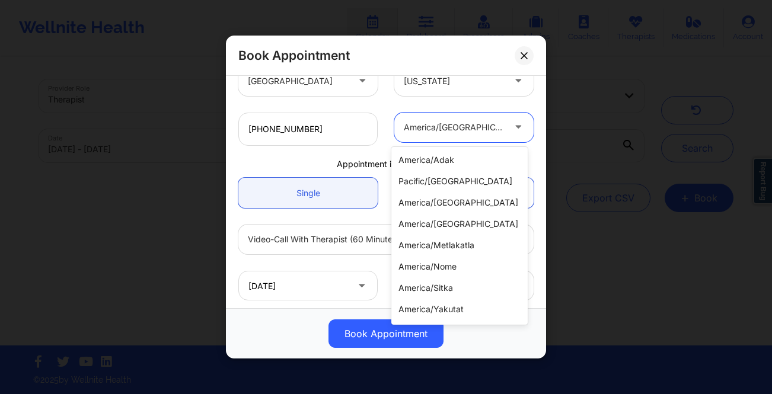
click at [469, 133] on div at bounding box center [454, 127] width 100 height 14
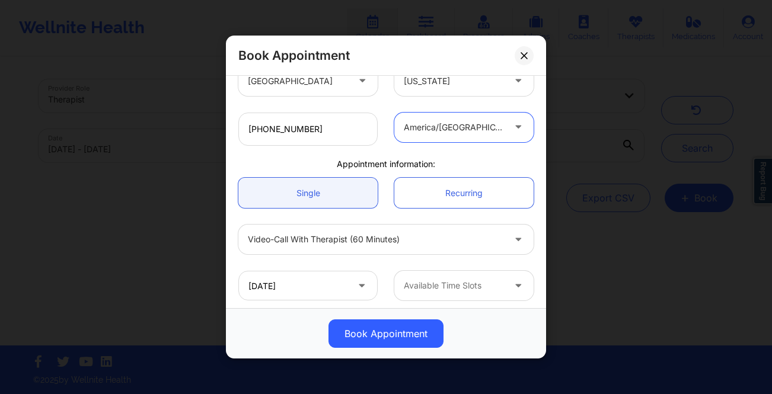
click at [466, 282] on div at bounding box center [454, 286] width 100 height 14
click at [495, 284] on div at bounding box center [454, 286] width 100 height 14
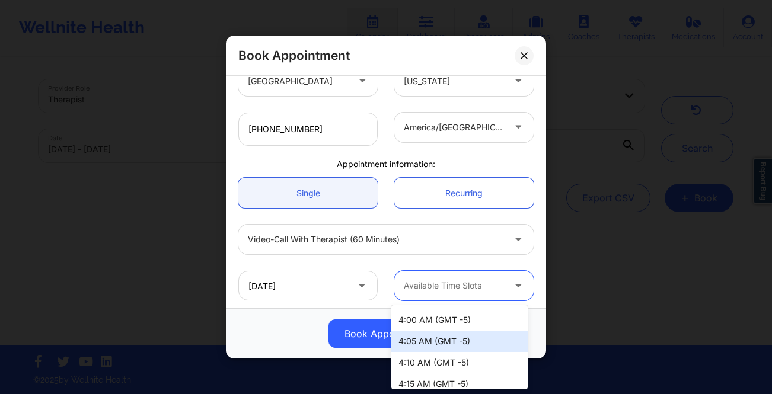
scroll to position [1788, 0]
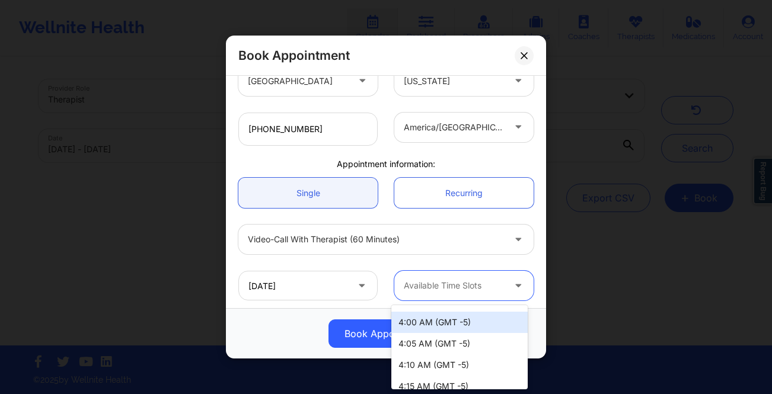
click at [472, 328] on div "4:00 AM (GMT -5)" at bounding box center [459, 322] width 136 height 21
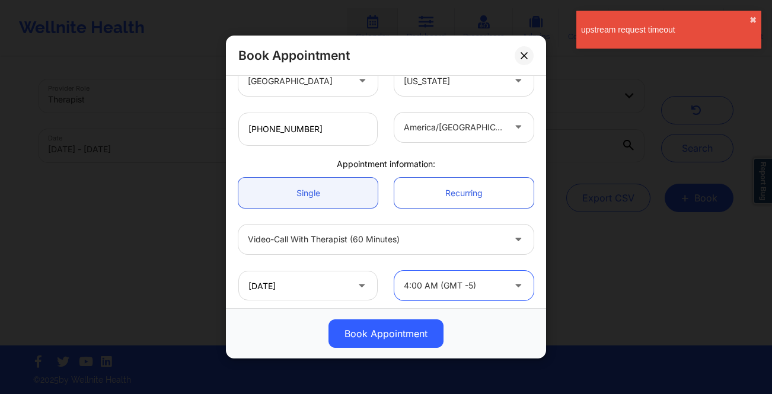
click at [441, 132] on div at bounding box center [454, 127] width 100 height 14
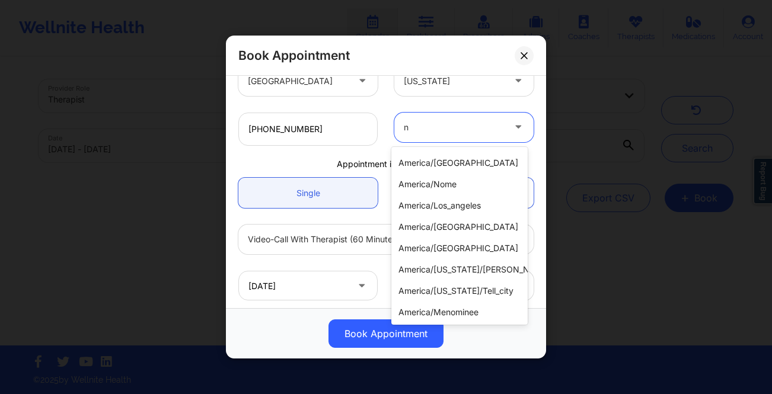
scroll to position [18, 0]
type input "ne"
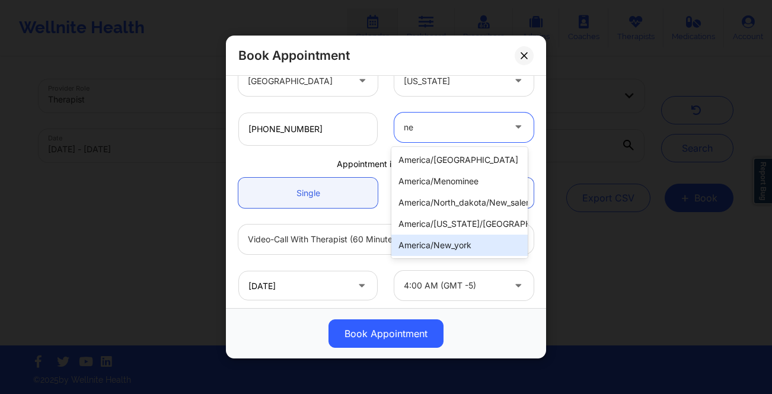
click at [485, 247] on div "america/new_york" at bounding box center [459, 245] width 136 height 21
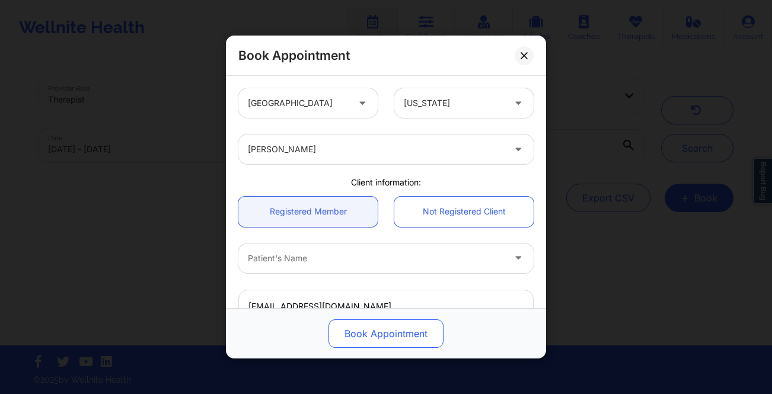
click at [382, 336] on button "Book Appointment" at bounding box center [385, 333] width 115 height 28
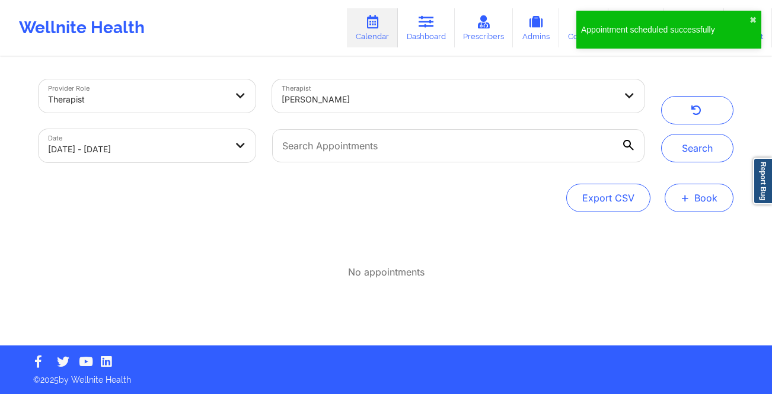
click at [713, 193] on button "+ Book" at bounding box center [698, 198] width 69 height 28
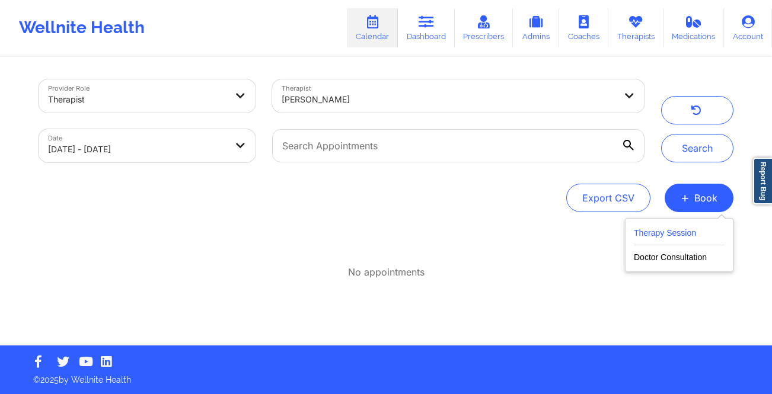
click at [683, 233] on button "Therapy Session" at bounding box center [678, 236] width 91 height 20
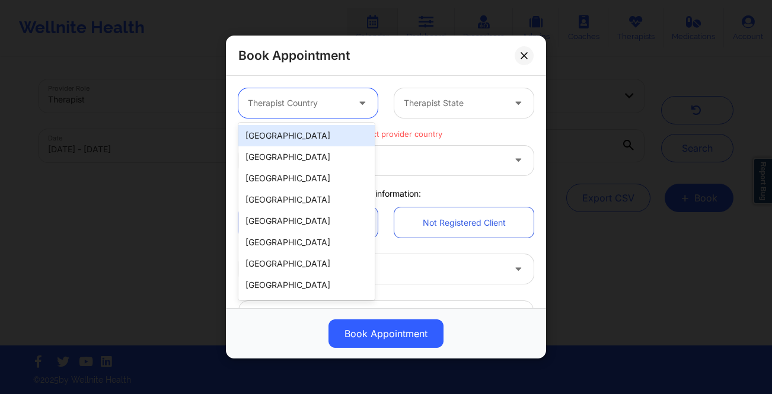
click at [332, 95] on div "Therapist Country" at bounding box center [293, 103] width 111 height 30
click at [313, 131] on div "[GEOGRAPHIC_DATA]" at bounding box center [306, 135] width 136 height 21
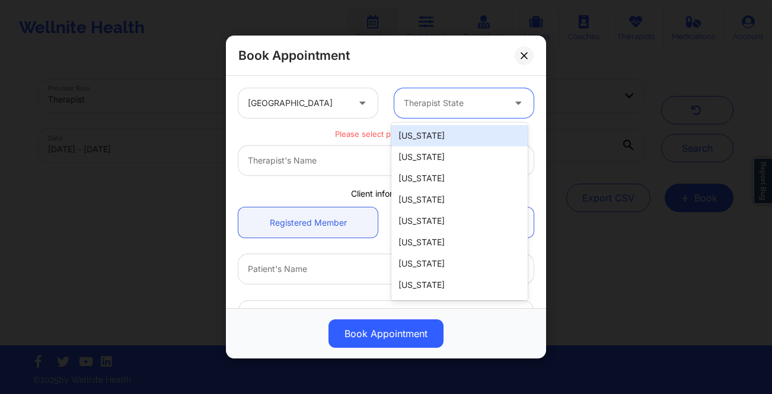
click at [454, 107] on div at bounding box center [454, 103] width 100 height 14
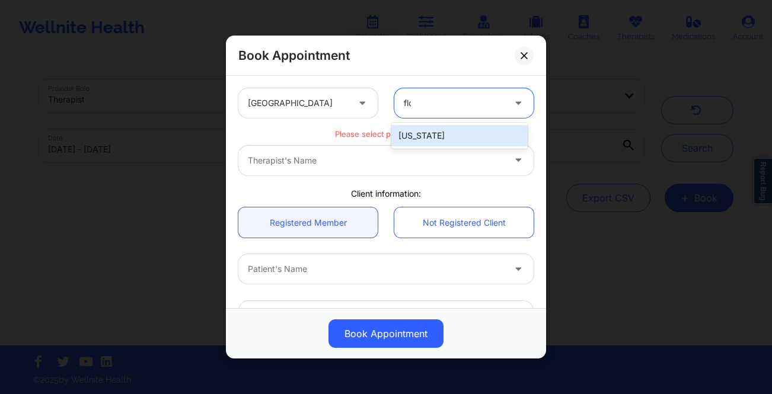
type input "[PERSON_NAME]"
click at [456, 132] on div "[US_STATE]" at bounding box center [459, 135] width 136 height 21
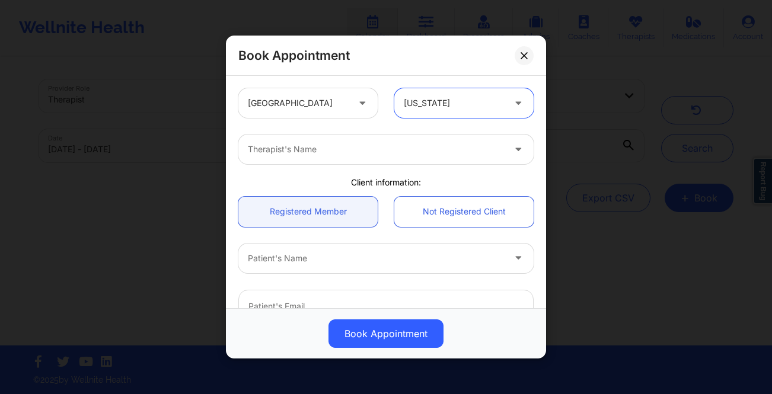
click at [378, 156] on div "Therapist's Name" at bounding box center [371, 150] width 267 height 30
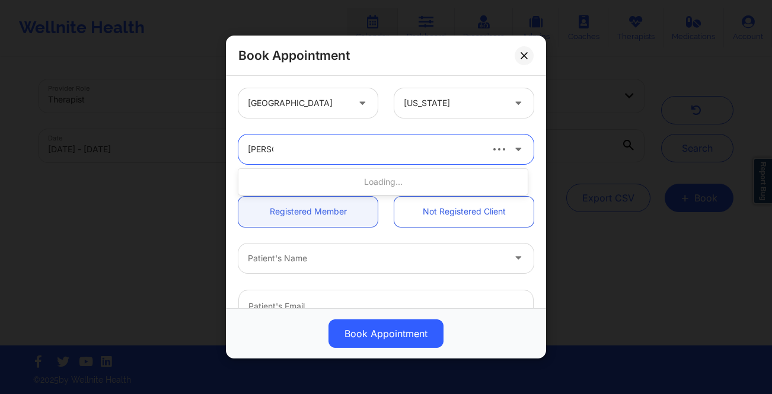
type input "[PERSON_NAME]"
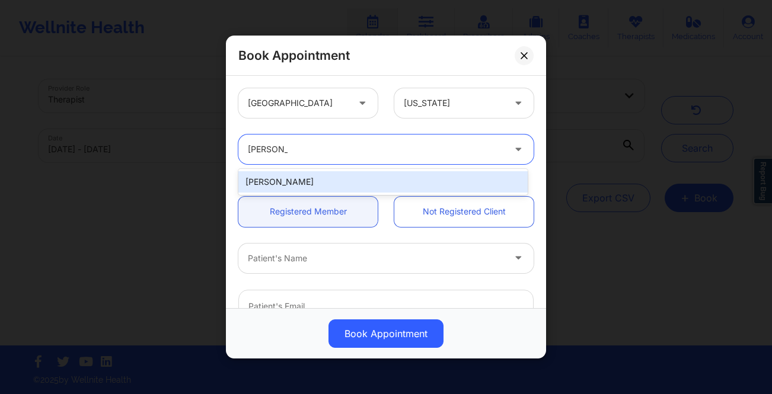
click at [369, 174] on div "[PERSON_NAME]" at bounding box center [382, 181] width 289 height 21
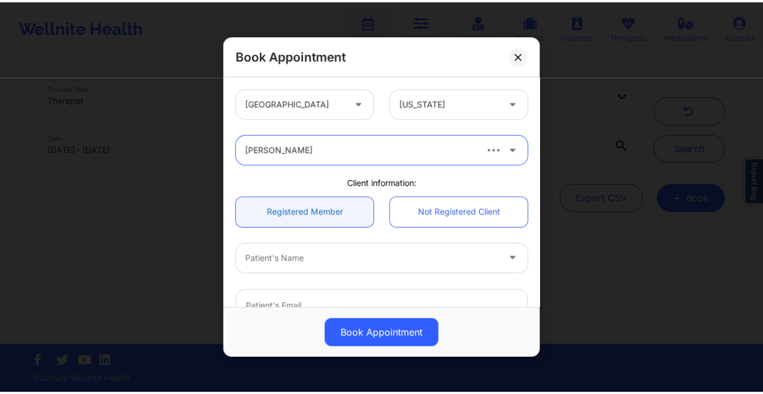
scroll to position [108, 0]
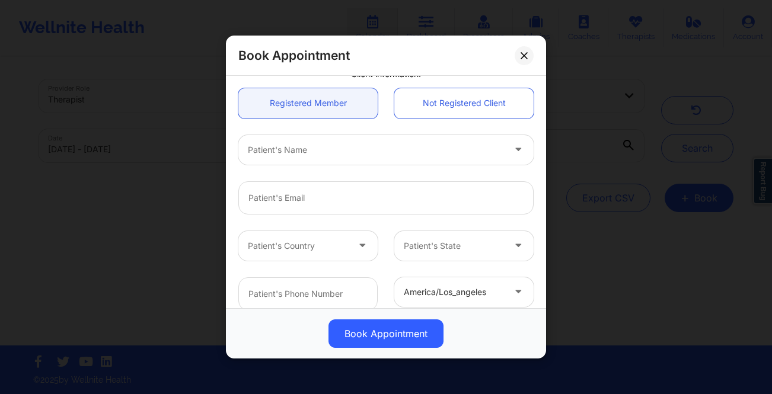
click at [318, 145] on div at bounding box center [376, 150] width 256 height 14
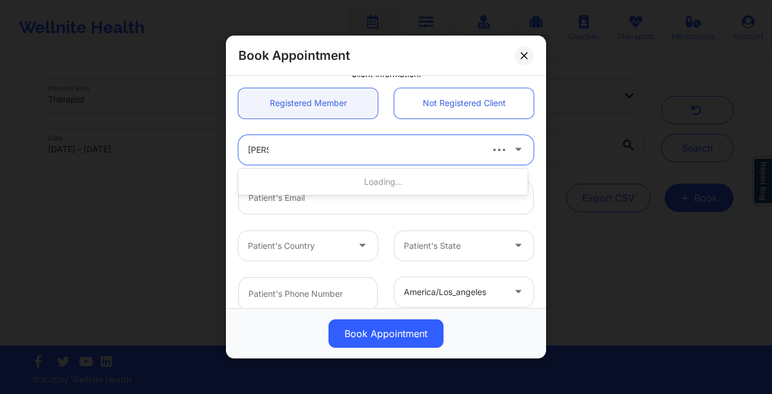
type input "[PERSON_NAME]"
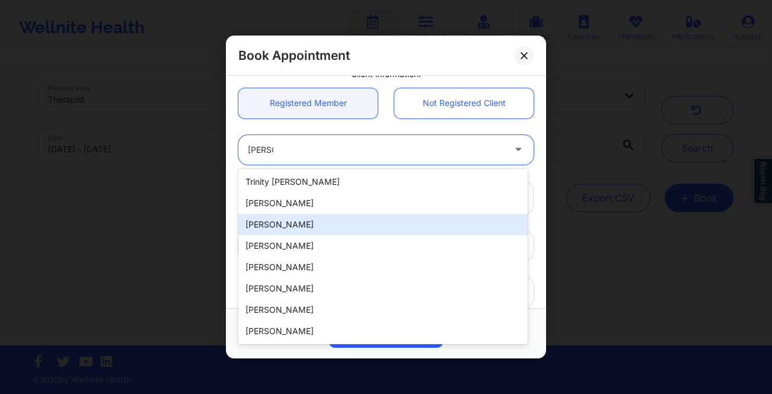
click at [264, 224] on div "[PERSON_NAME]" at bounding box center [382, 224] width 289 height 21
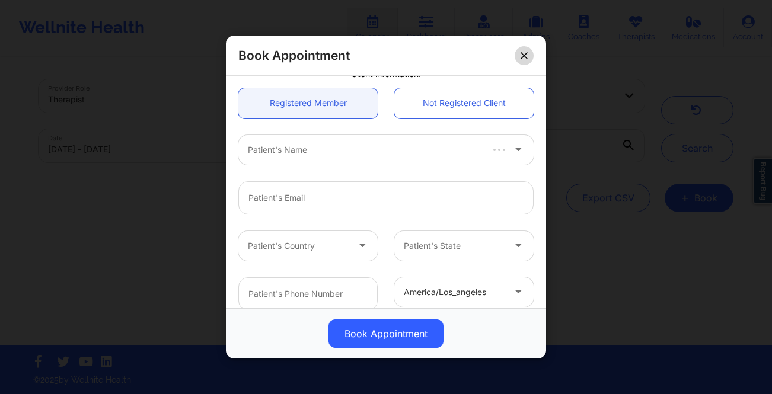
click at [530, 55] on button at bounding box center [523, 55] width 19 height 19
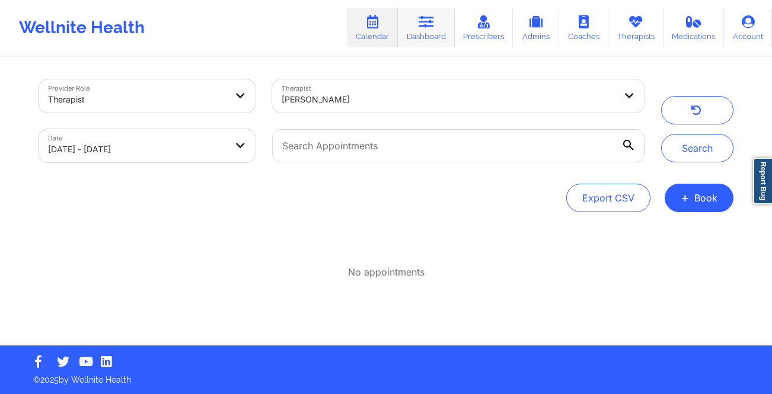
click at [446, 32] on link "Dashboard" at bounding box center [426, 27] width 57 height 39
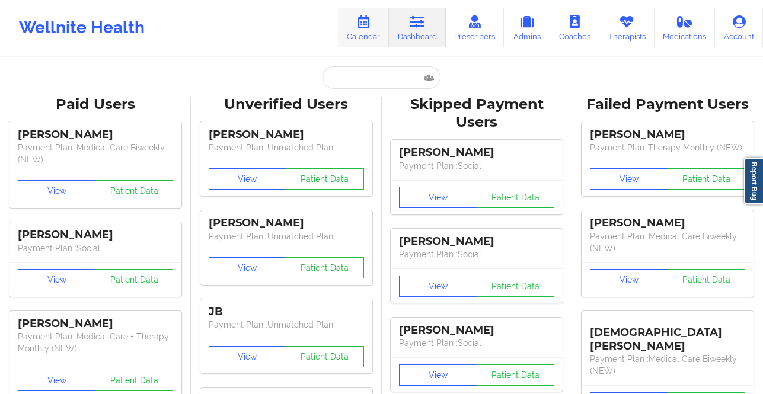
click at [368, 25] on icon at bounding box center [363, 21] width 15 height 13
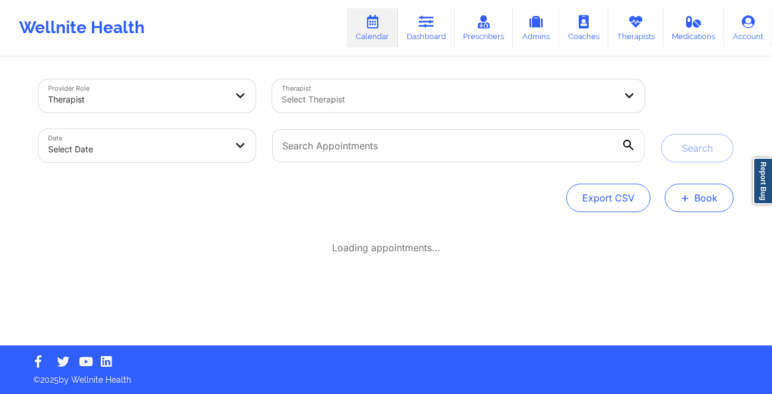
click at [696, 195] on button "+ Book" at bounding box center [698, 198] width 69 height 28
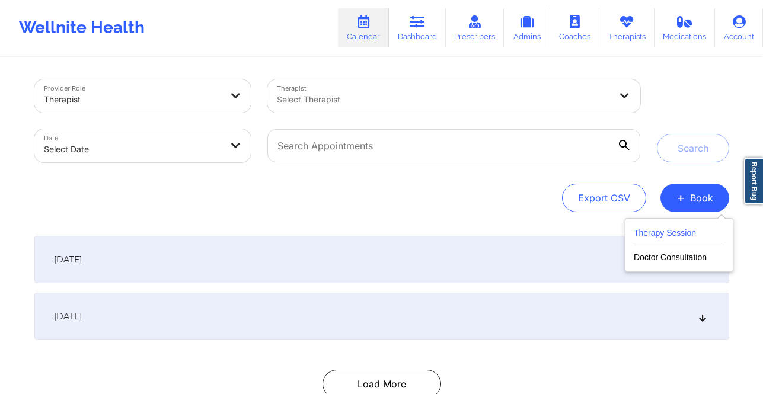
click at [692, 228] on button "Therapy Session" at bounding box center [678, 236] width 91 height 20
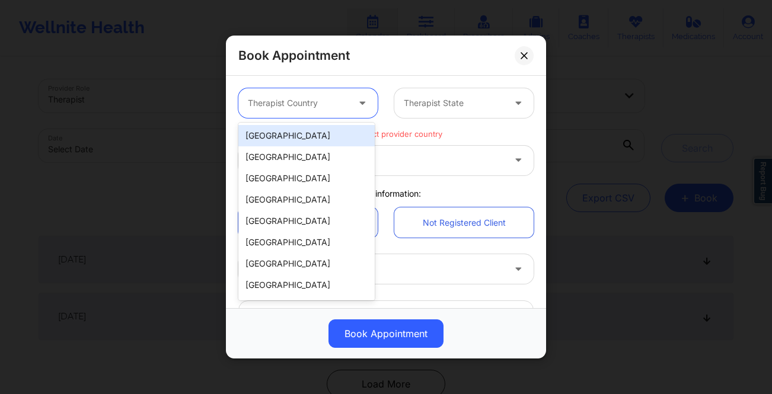
click at [346, 105] on div "Therapist Country" at bounding box center [293, 103] width 111 height 30
click at [303, 137] on div "[GEOGRAPHIC_DATA]" at bounding box center [306, 135] width 136 height 21
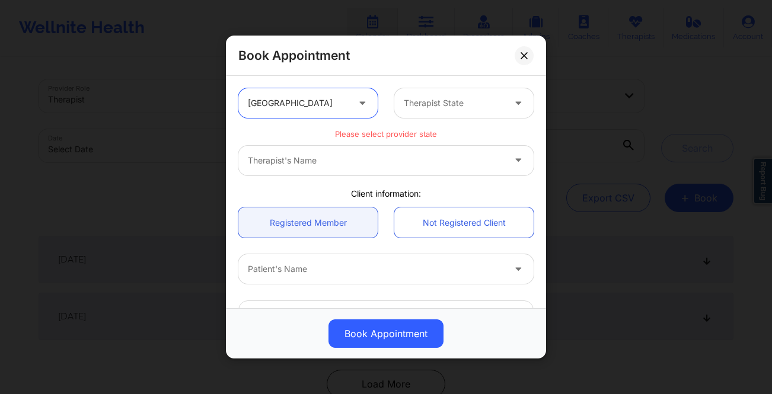
click at [455, 107] on div at bounding box center [454, 103] width 100 height 14
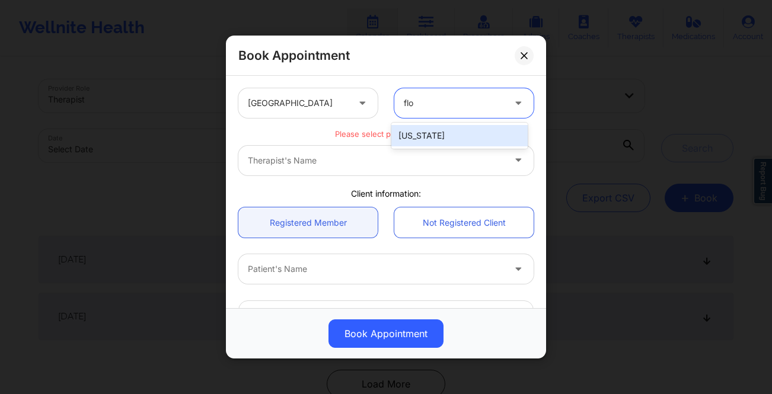
type input "[PERSON_NAME]"
click at [459, 125] on div "[US_STATE]" at bounding box center [459, 135] width 136 height 21
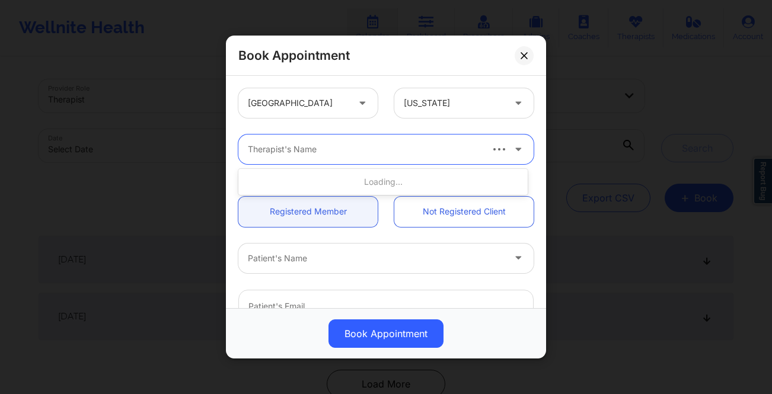
click at [400, 151] on div at bounding box center [364, 149] width 232 height 14
type input "[PERSON_NAME]"
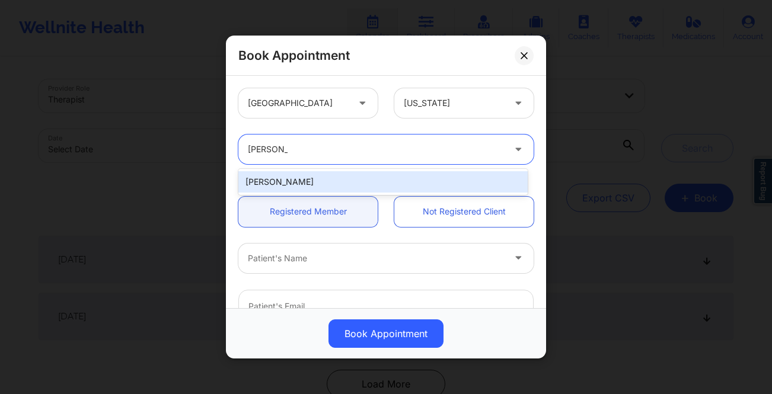
click at [393, 183] on div "[PERSON_NAME]" at bounding box center [382, 181] width 289 height 21
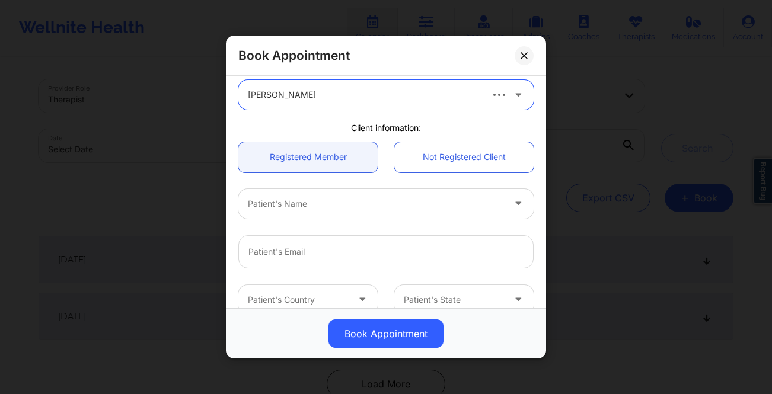
scroll to position [57, 0]
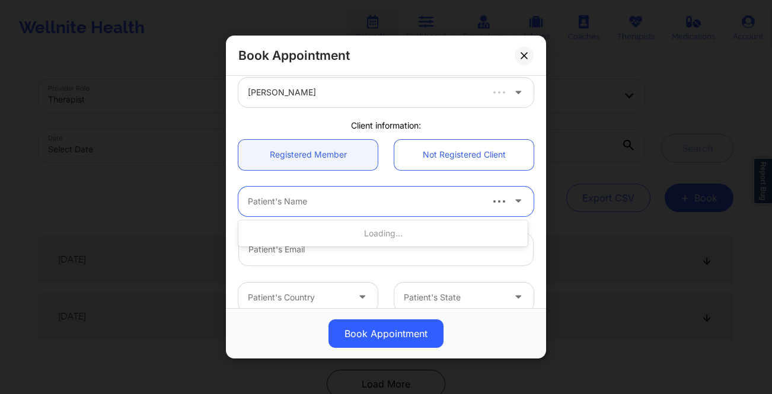
click at [418, 207] on div at bounding box center [364, 201] width 232 height 14
type input "[PERSON_NAME]"
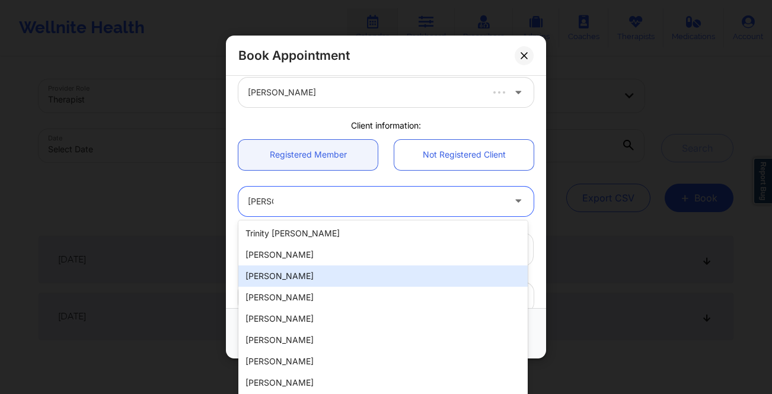
click at [319, 282] on div "[PERSON_NAME]" at bounding box center [382, 275] width 289 height 21
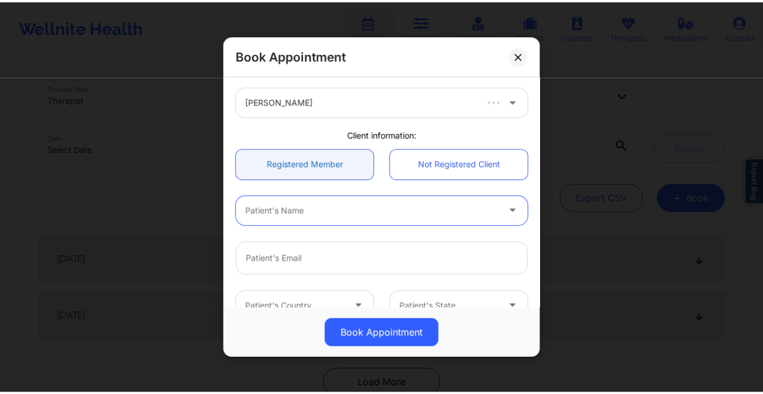
scroll to position [0, 0]
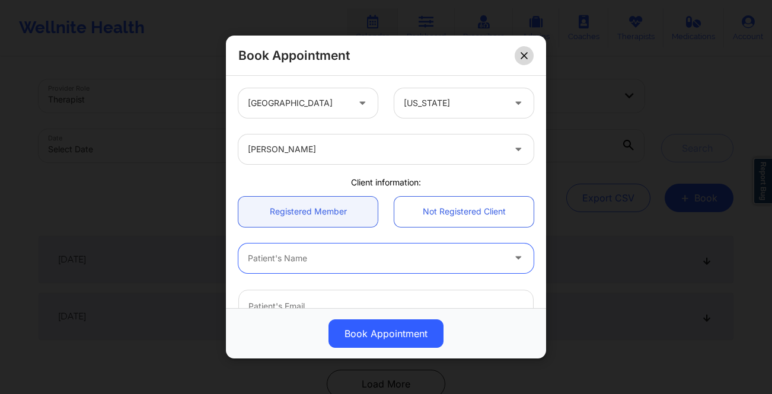
click at [518, 56] on button at bounding box center [523, 55] width 19 height 19
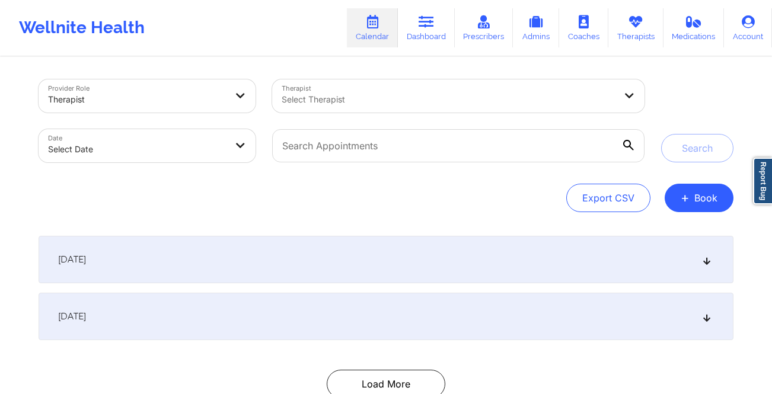
click at [142, 151] on body "Wellnite Health Calendar Dashboard Prescribers Admins Coaches Therapists Medica…" at bounding box center [386, 197] width 772 height 394
select select "2025-8"
select select "2025-9"
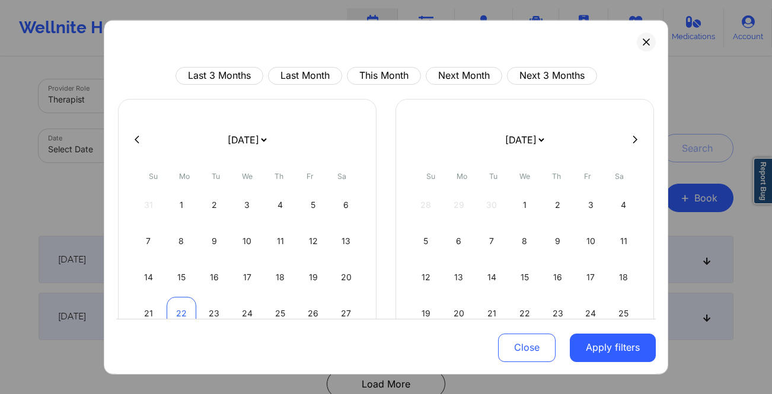
click at [184, 305] on div "22" at bounding box center [182, 312] width 30 height 33
select select "2025-8"
select select "2025-9"
select select "2025-8"
select select "2025-9"
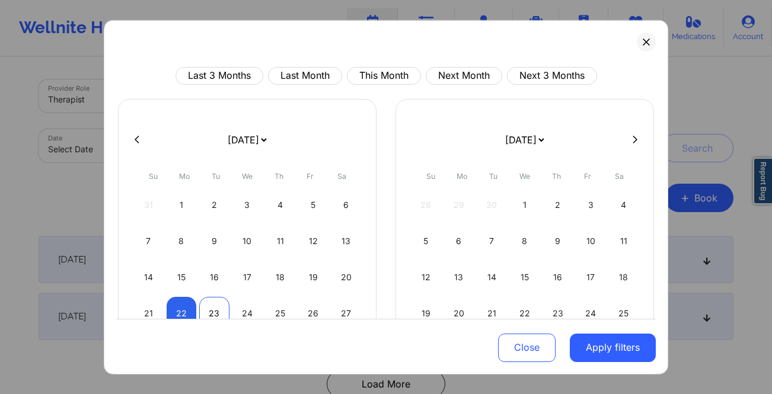
click at [210, 312] on div "23" at bounding box center [214, 312] width 30 height 33
select select "2025-8"
select select "2025-9"
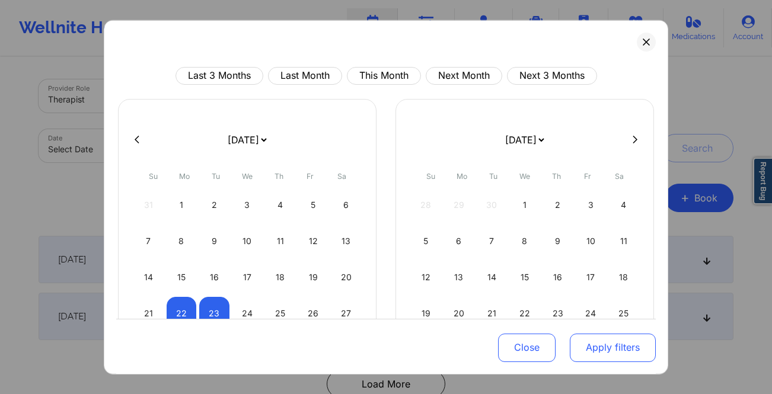
click at [591, 347] on button "Apply filters" at bounding box center [612, 348] width 86 height 28
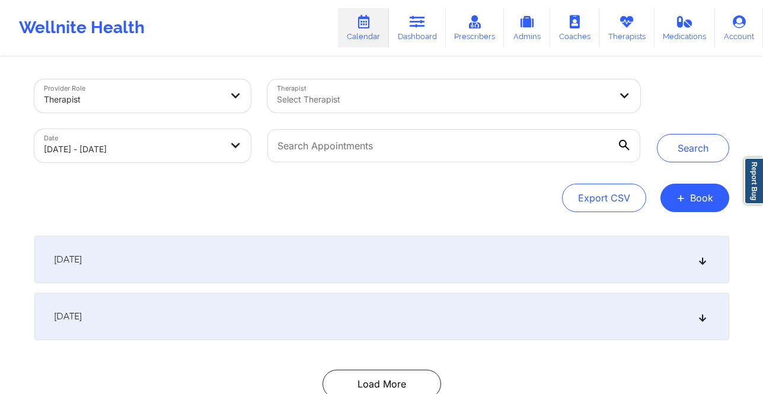
click at [391, 96] on div at bounding box center [444, 99] width 334 height 14
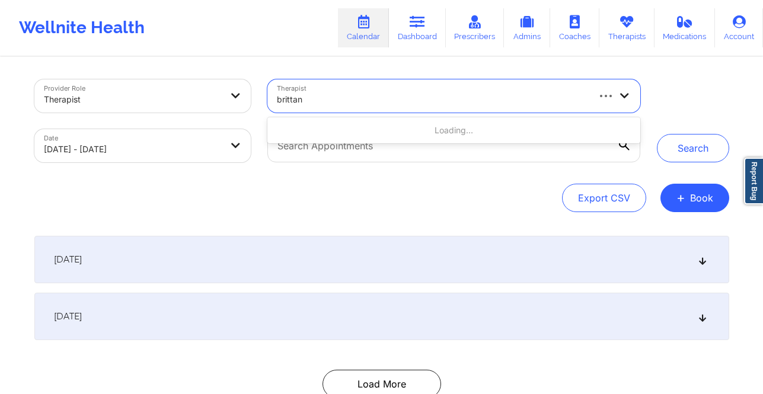
type input "brittany"
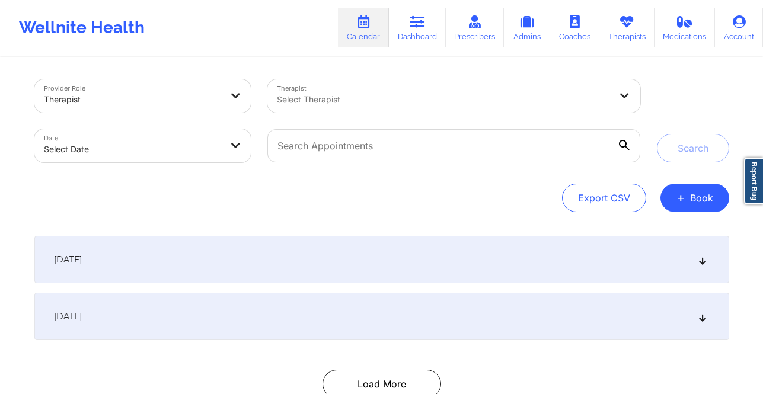
select select "2025-8"
select select "2025-9"
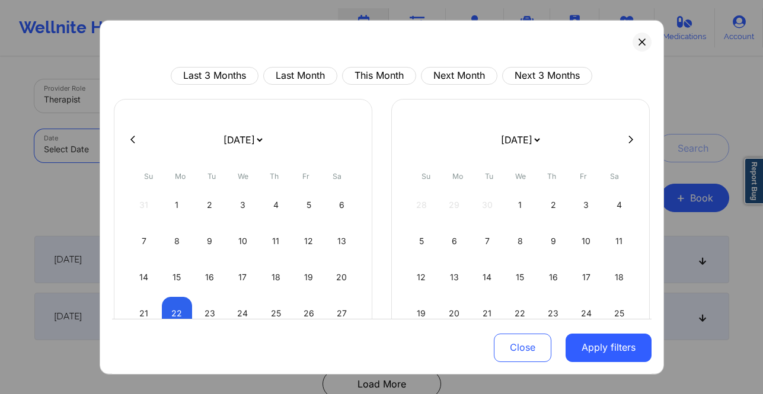
click at [168, 157] on body "Wellnite Health Calendar Dashboard Prescribers Admins Coaches Therapists Medica…" at bounding box center [381, 197] width 763 height 394
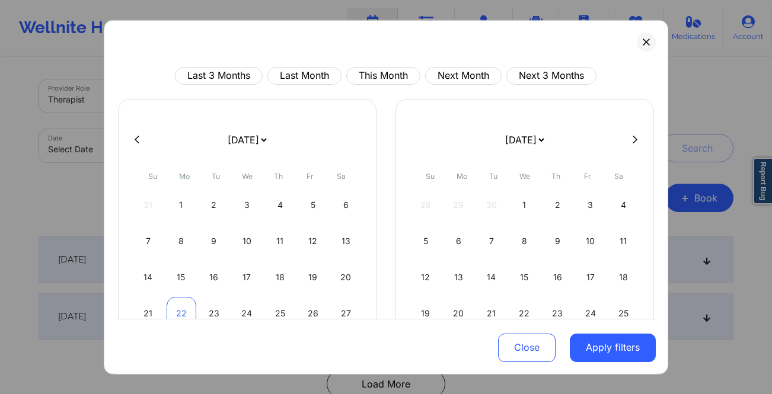
click at [183, 300] on div "22" at bounding box center [182, 312] width 30 height 33
select select "2025-8"
select select "2025-9"
click at [217, 311] on div "23" at bounding box center [214, 312] width 30 height 33
select select "2025-8"
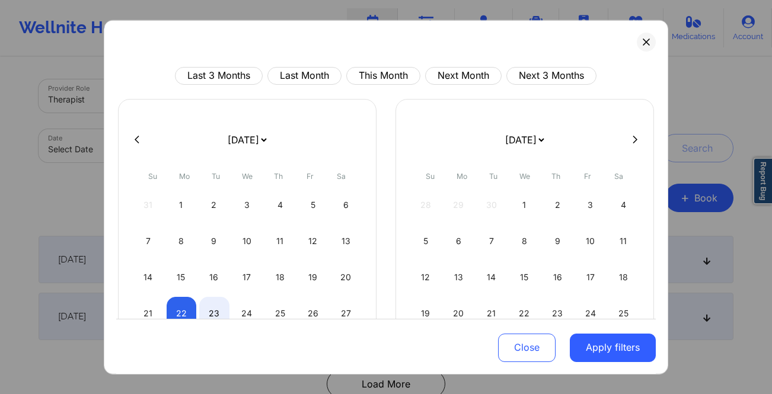
select select "2025-9"
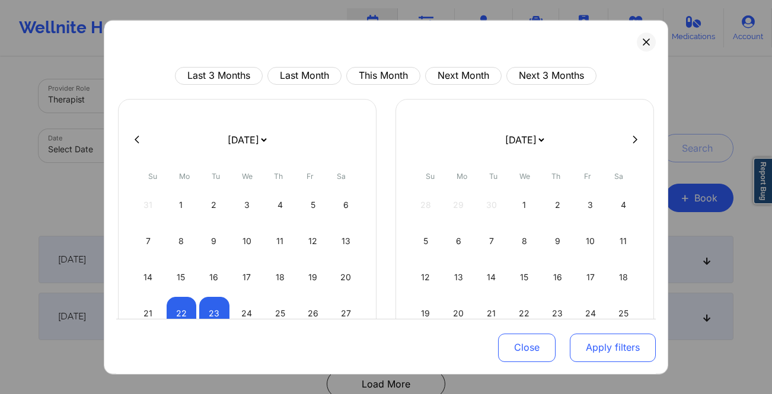
click at [623, 343] on button "Apply filters" at bounding box center [612, 348] width 86 height 28
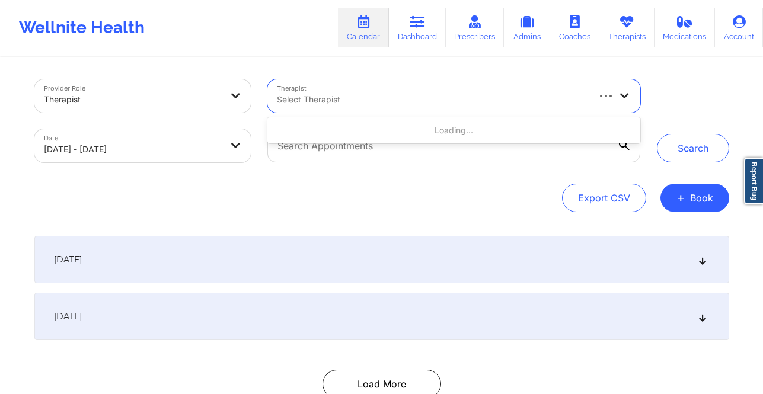
click at [467, 108] on div "Select Therapist" at bounding box center [427, 95] width 321 height 33
type input "brittany br"
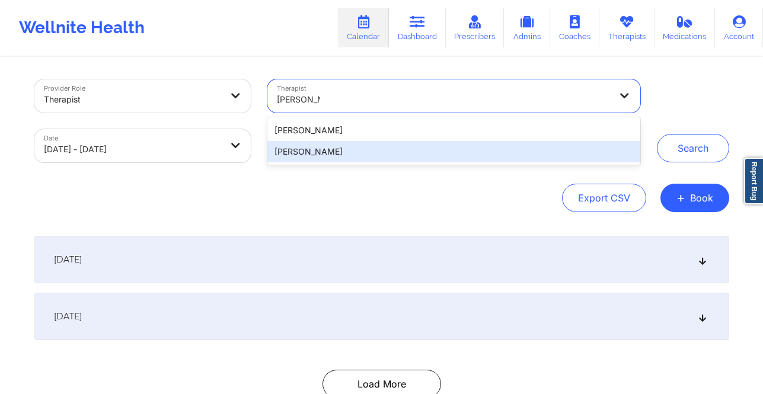
click at [400, 147] on div "[PERSON_NAME]" at bounding box center [453, 151] width 372 height 21
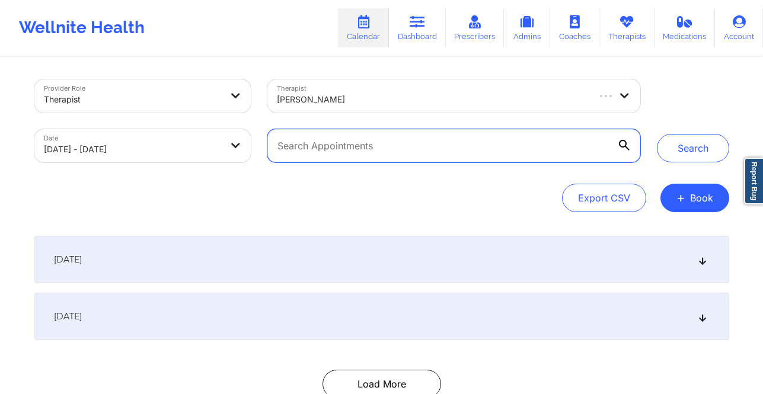
click at [409, 151] on input "text" at bounding box center [453, 145] width 372 height 33
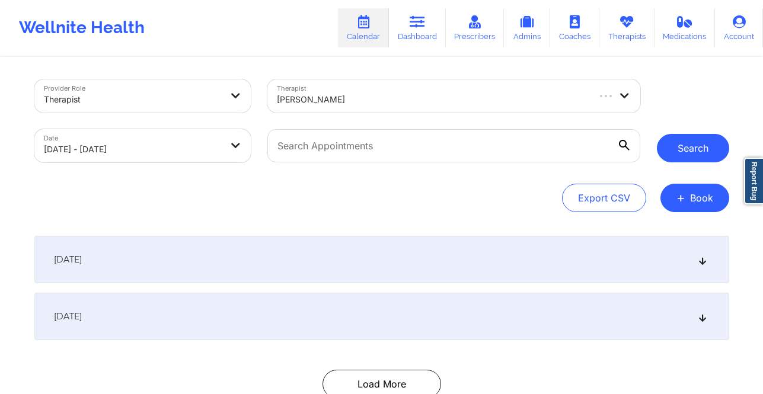
click at [690, 151] on button "Search" at bounding box center [693, 148] width 72 height 28
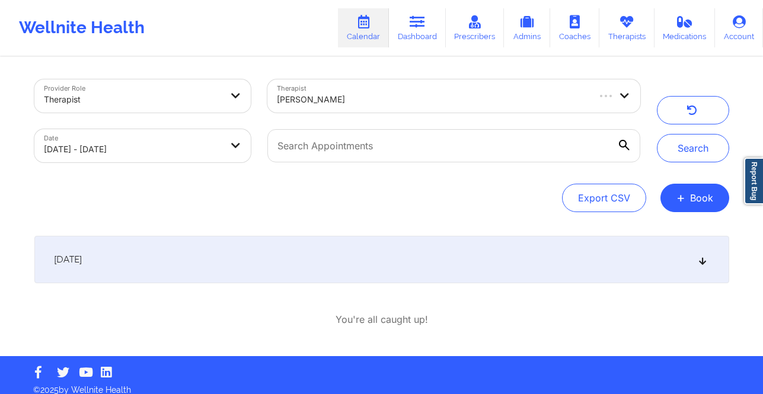
click at [258, 238] on div "September 22, 2025" at bounding box center [381, 259] width 695 height 47
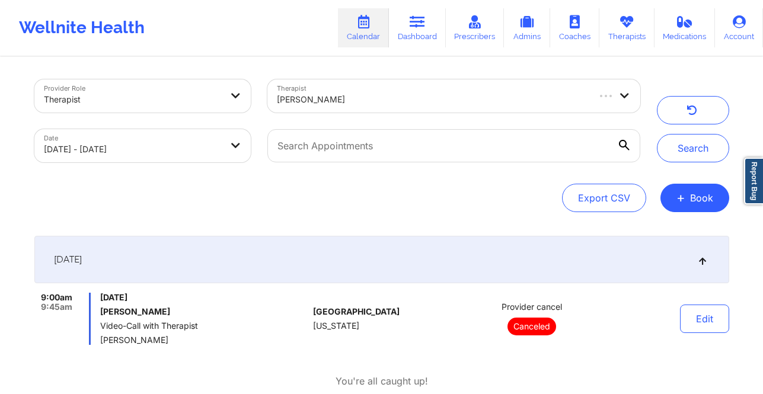
scroll to position [72, 0]
